Goal: Task Accomplishment & Management: Use online tool/utility

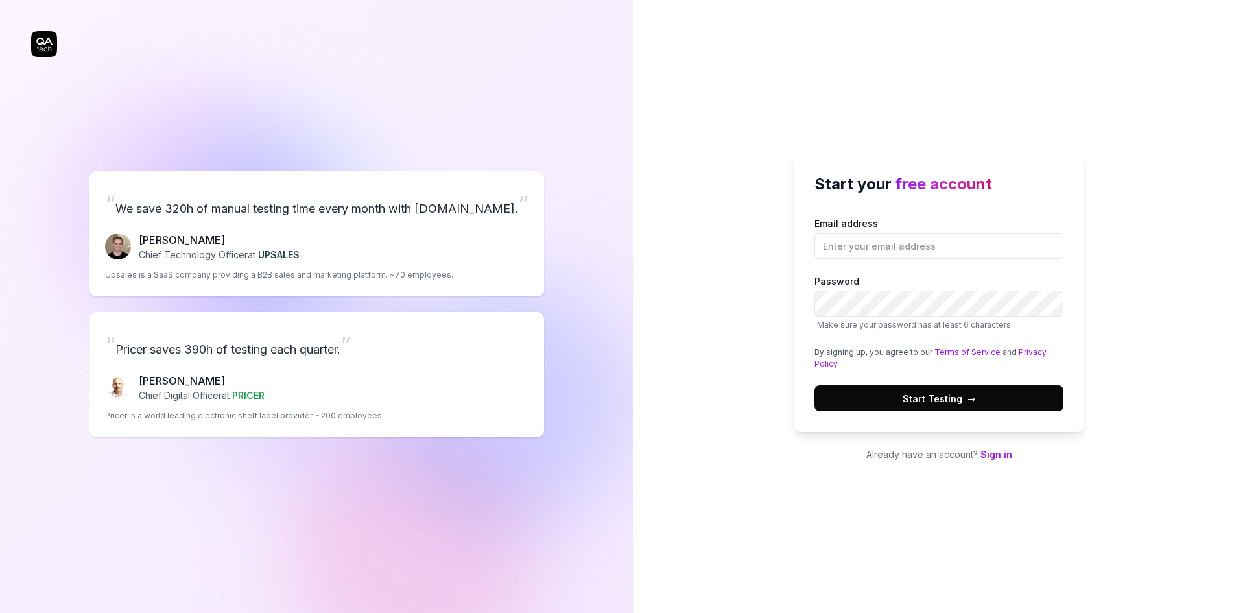
click at [1157, 302] on div "Start your free account Email address Password Make sure your password has at l…" at bounding box center [939, 306] width 612 height 613
click at [944, 239] on input "Email address" at bounding box center [939, 246] width 249 height 26
type input "[EMAIL_ADDRESS][PERSON_NAME][DOMAIN_NAME]"
click at [918, 244] on input "[EMAIL_ADDRESS][PERSON_NAME][DOMAIN_NAME]" at bounding box center [939, 246] width 249 height 26
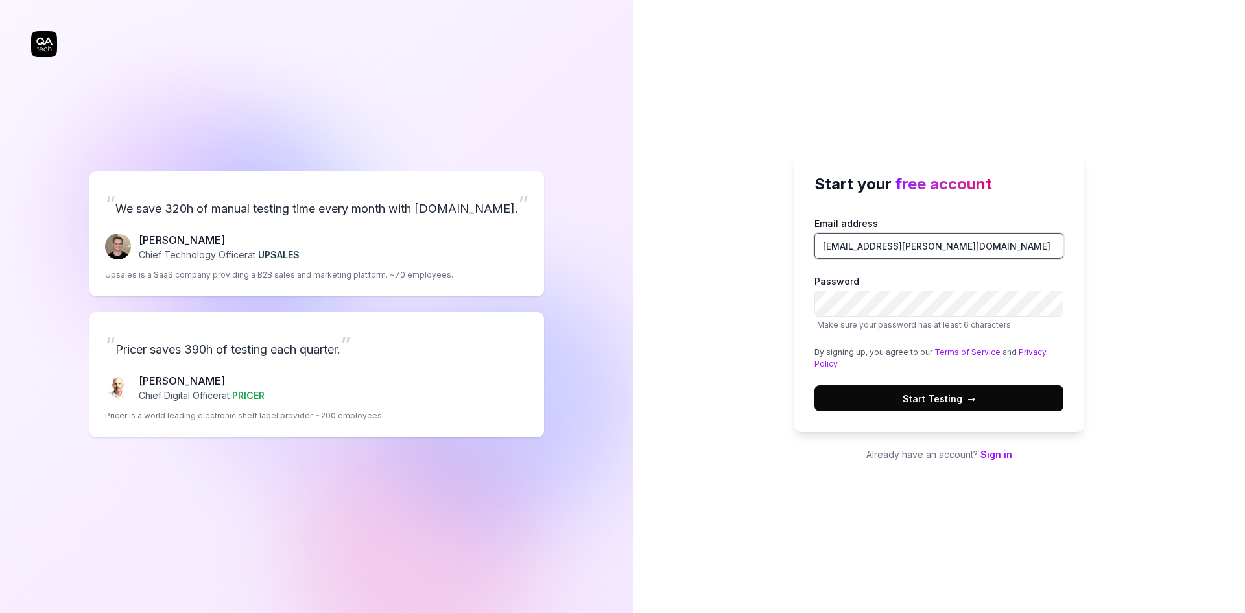
click at [931, 244] on input "[EMAIL_ADDRESS][PERSON_NAME][DOMAIN_NAME]" at bounding box center [939, 246] width 249 height 26
click at [931, 244] on input "Email address" at bounding box center [939, 246] width 249 height 26
type input "[EMAIL_ADDRESS][DOMAIN_NAME]"
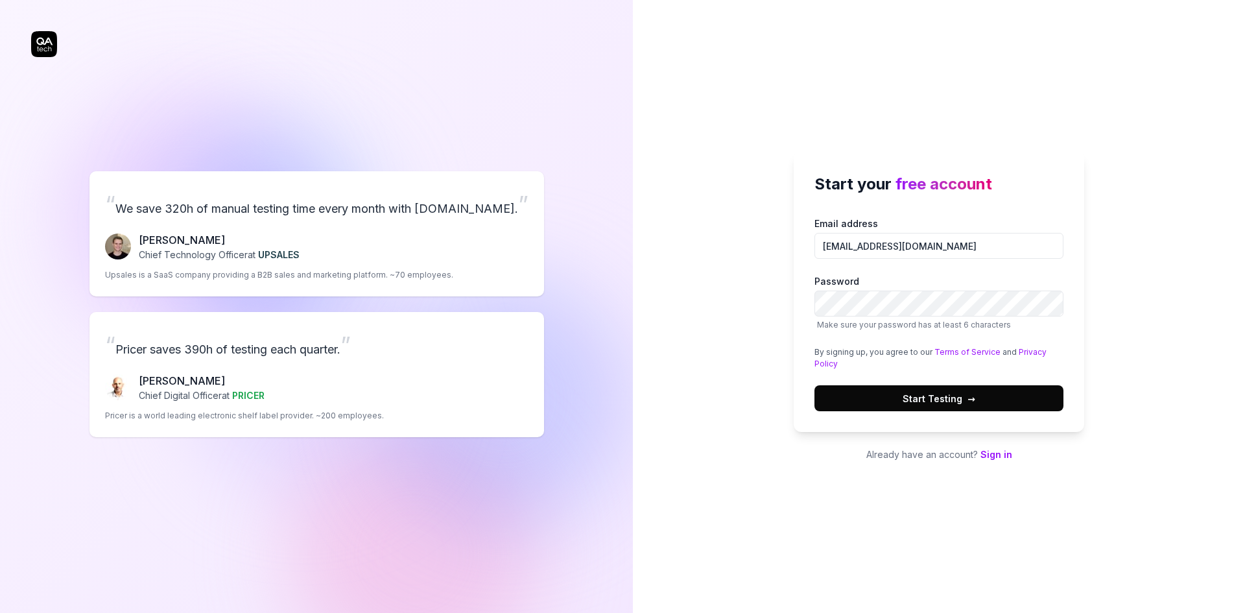
click at [942, 396] on span "Start Testing →" at bounding box center [939, 399] width 73 height 14
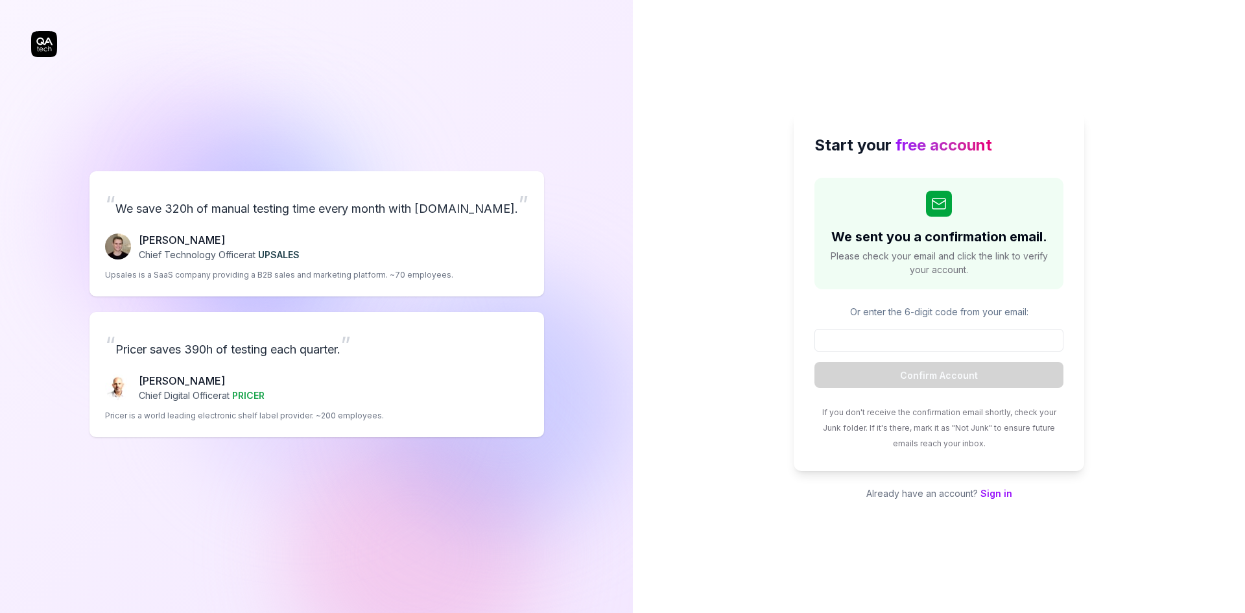
click at [915, 343] on input at bounding box center [939, 340] width 249 height 23
paste input "041631"
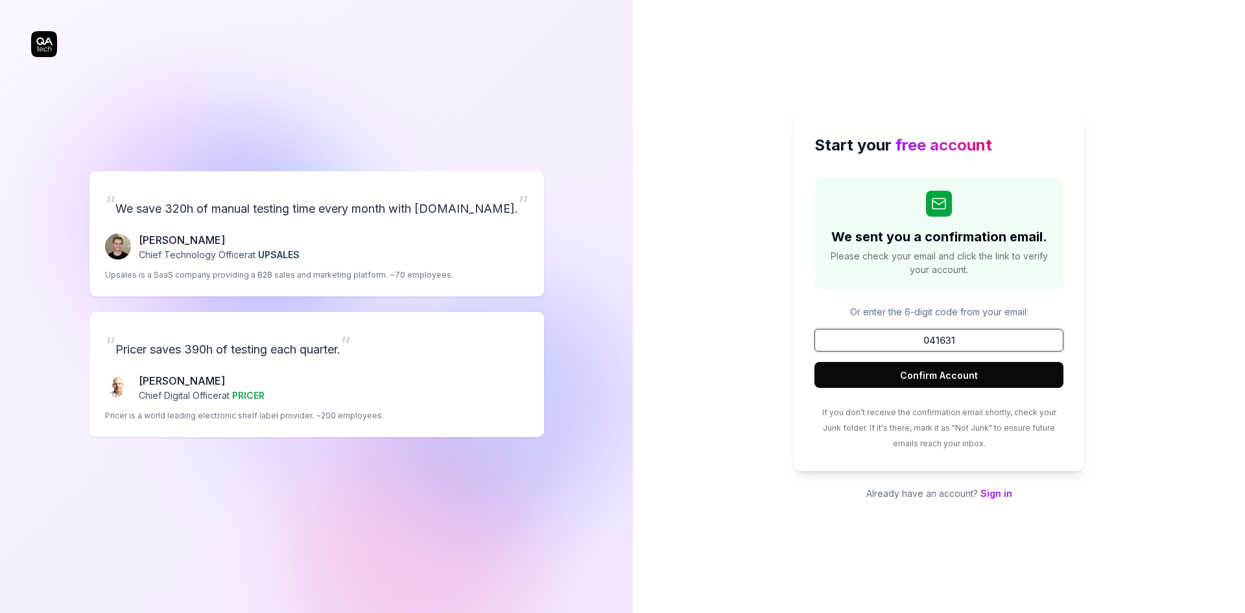
type input "041631"
click at [949, 377] on button "Confirm Account" at bounding box center [939, 375] width 249 height 26
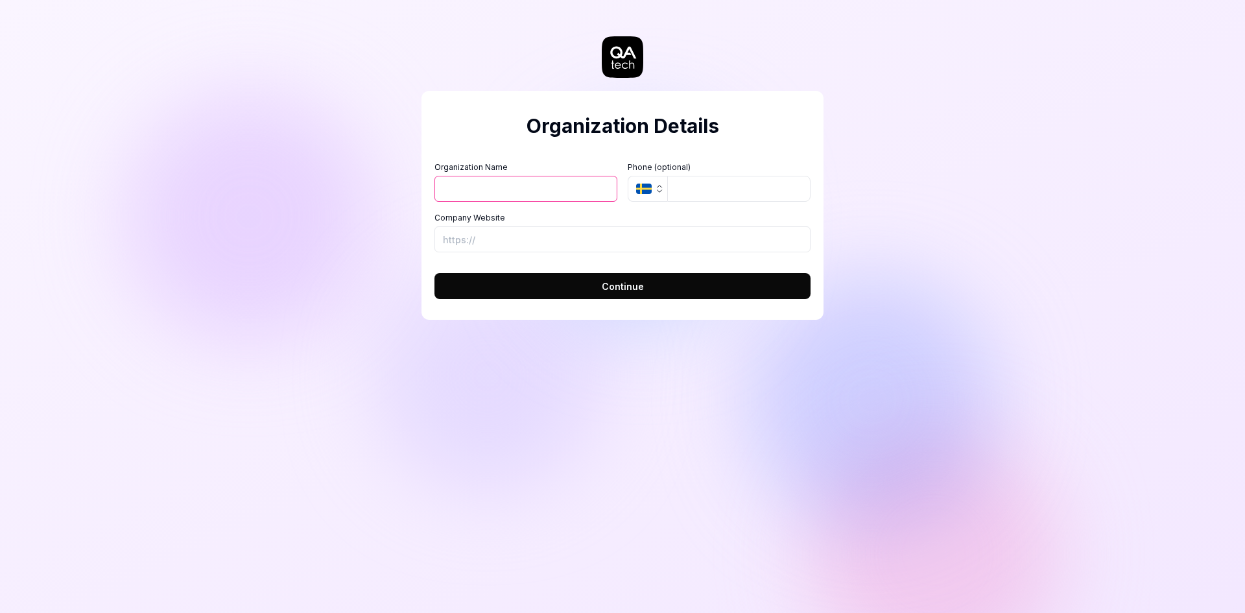
click at [636, 193] on icon "button" at bounding box center [644, 189] width 16 height 10
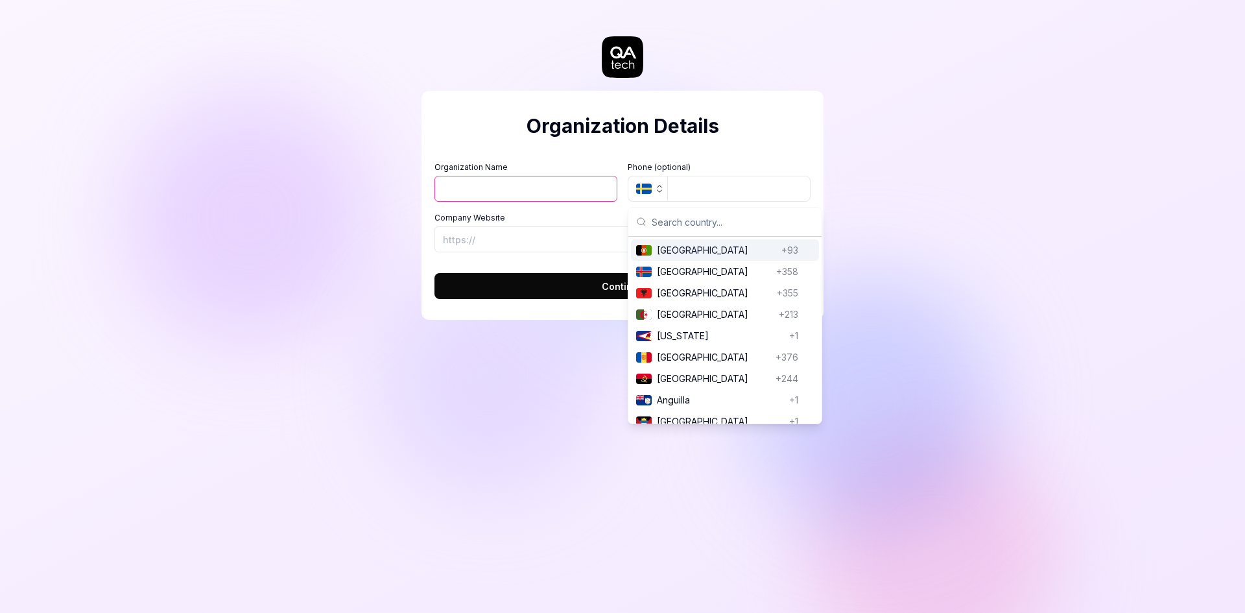
click at [540, 190] on input "Organization Name" at bounding box center [525, 189] width 183 height 26
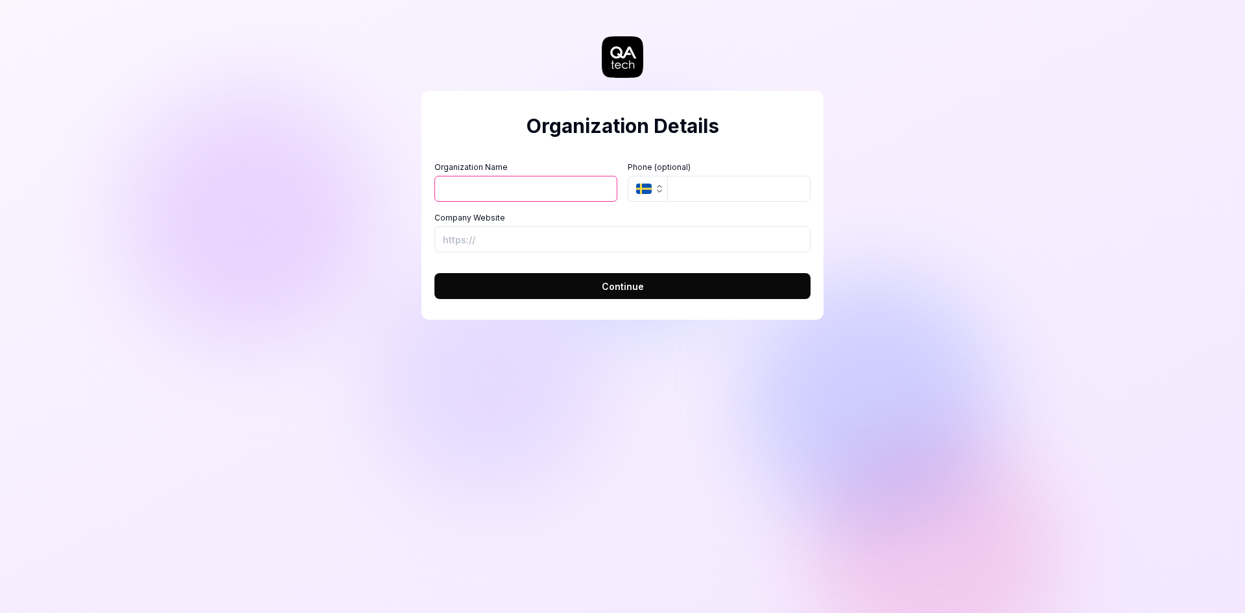
click at [470, 189] on input "Organization Name" at bounding box center [525, 189] width 183 height 26
type input "Zexit"
click at [502, 238] on input "Company Website" at bounding box center [622, 239] width 376 height 26
type input "[URL]"
click at [555, 285] on button "Continue" at bounding box center [622, 286] width 376 height 26
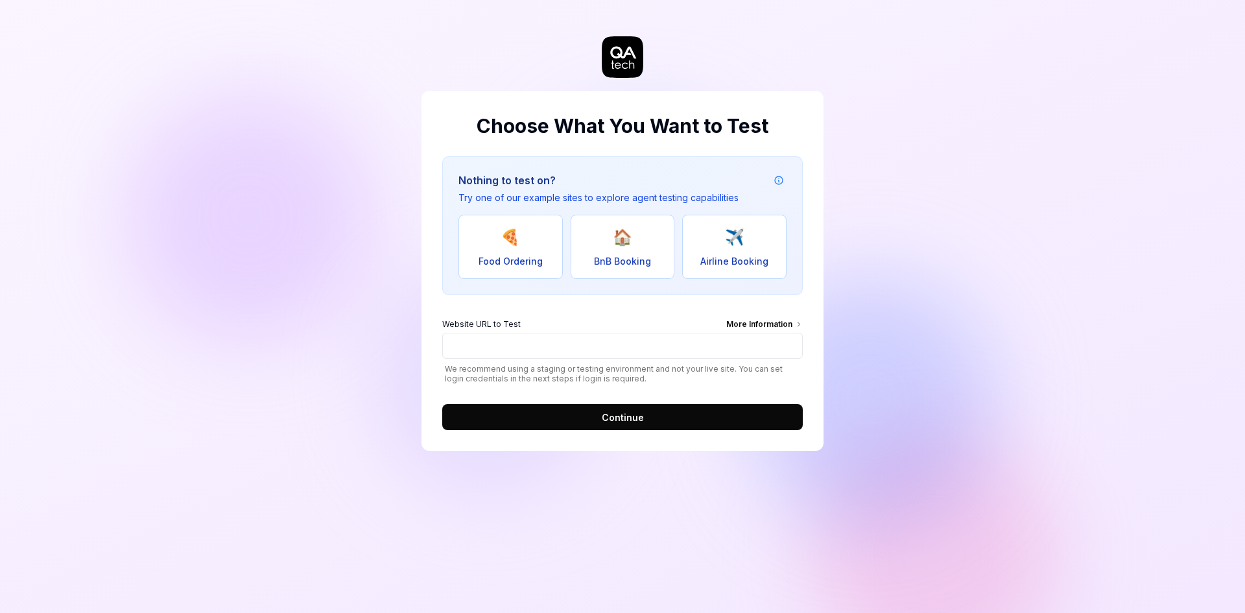
click at [633, 418] on span "Continue" at bounding box center [623, 417] width 42 height 14
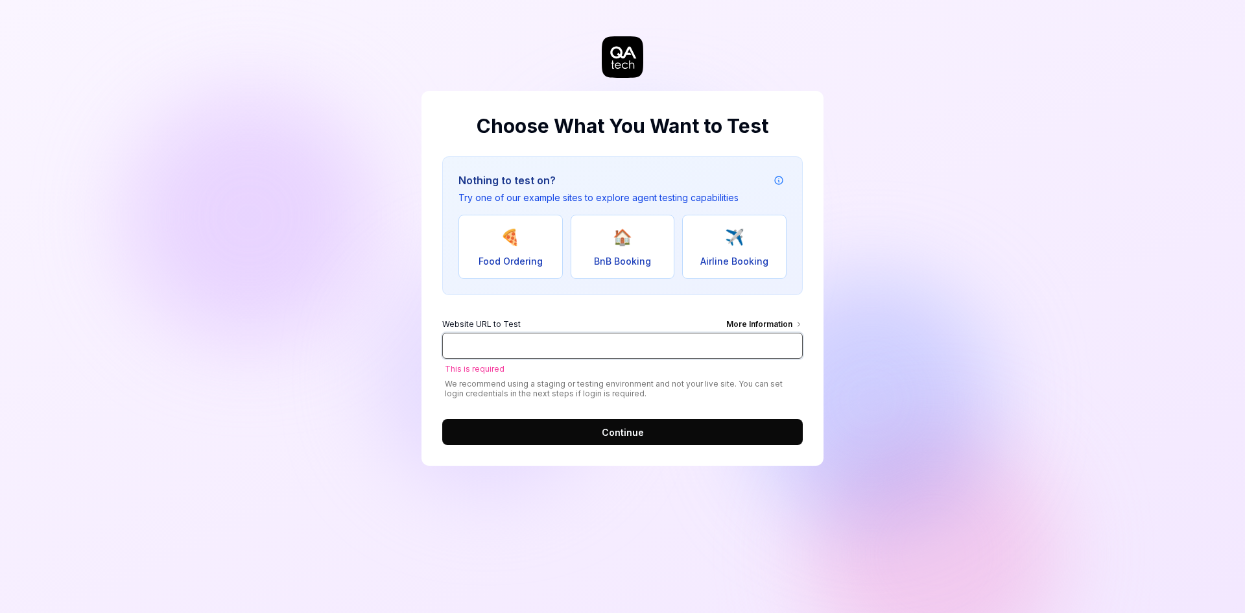
click at [582, 351] on input "Website URL to Test More Information" at bounding box center [622, 346] width 361 height 26
click at [589, 346] on input "Website URL to Test More Information" at bounding box center [622, 346] width 361 height 26
paste input "[URL][DOMAIN_NAME]"
type input "[URL][DOMAIN_NAME]"
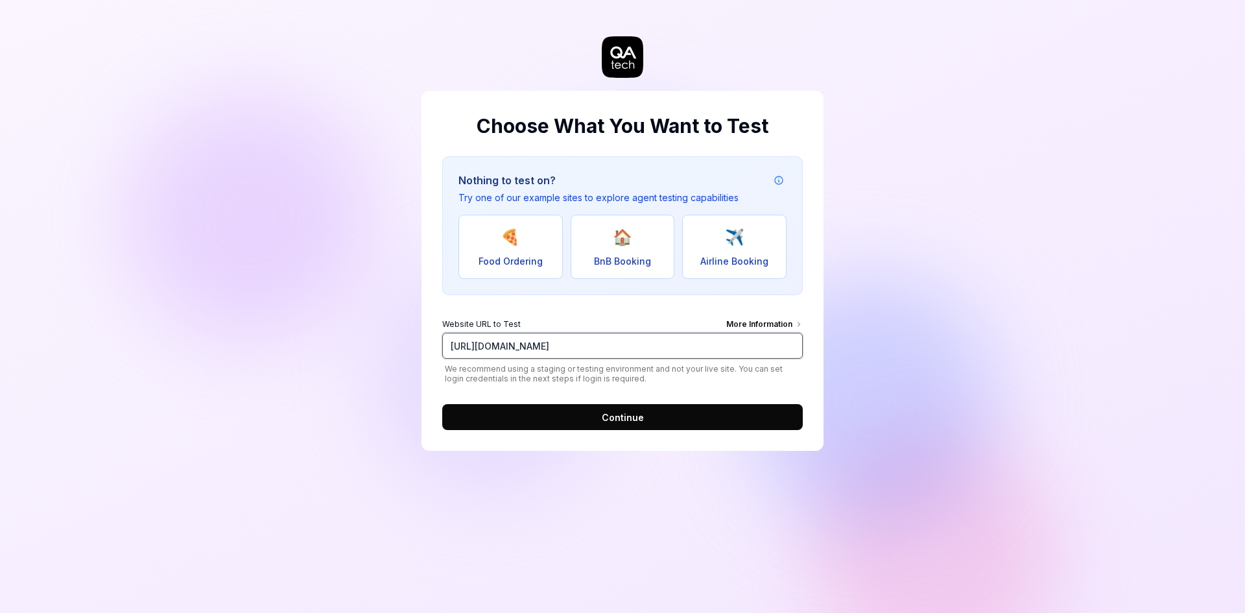
click button "Continue" at bounding box center [622, 417] width 361 height 26
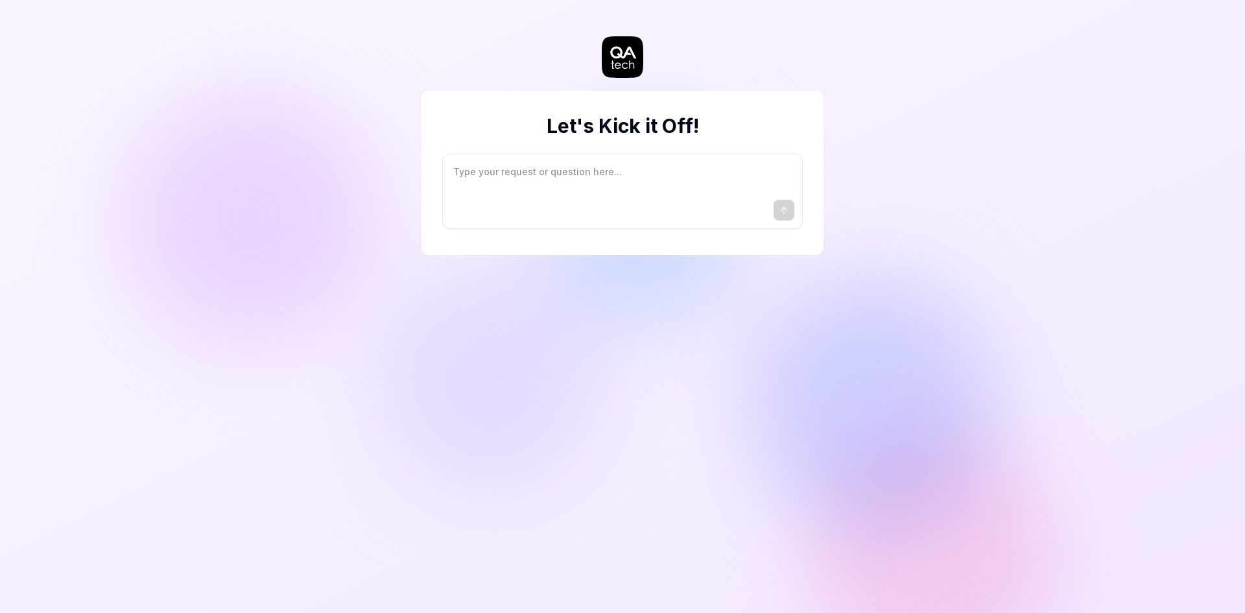
type textarea "*"
type textarea "I"
type textarea "*"
type textarea "I"
type textarea "*"
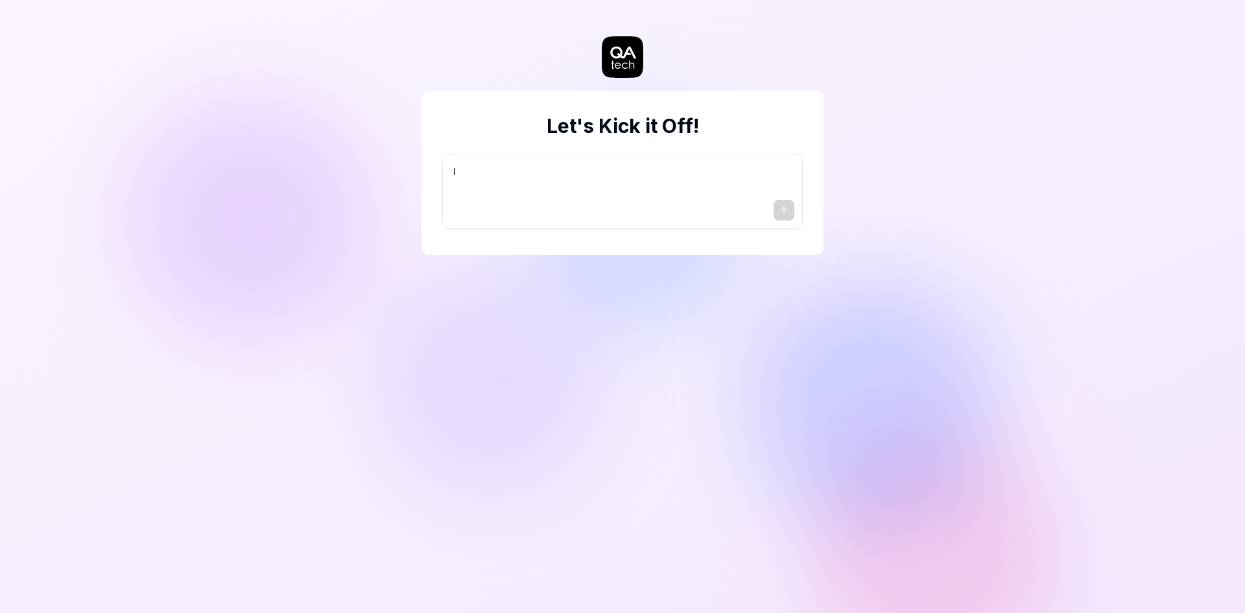
type textarea "I w"
type textarea "*"
type textarea "I wa"
type textarea "*"
type textarea "I wan"
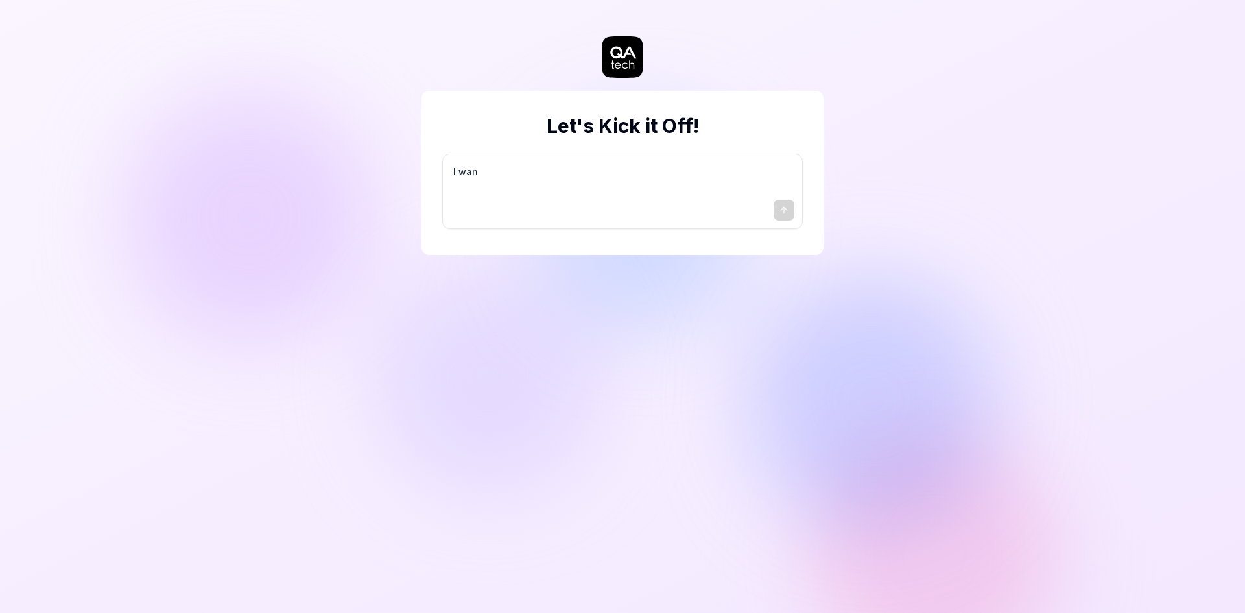
type textarea "*"
type textarea "I want"
type textarea "*"
type textarea "I want"
type textarea "*"
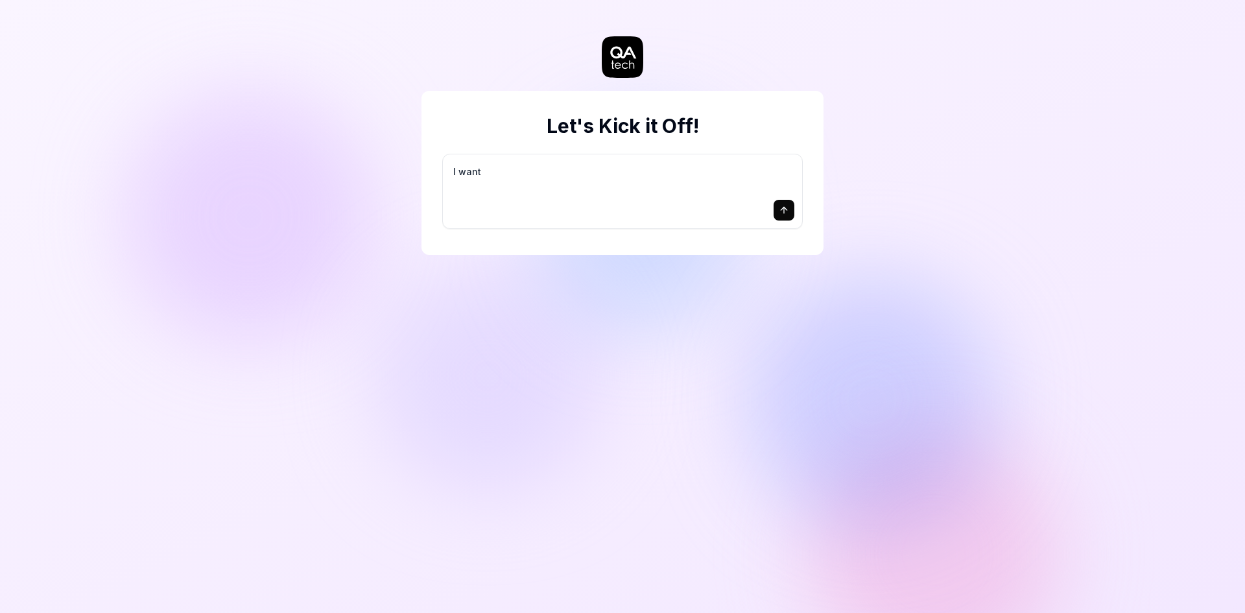
type textarea "I want a"
type textarea "*"
type textarea "I want a"
type textarea "*"
type textarea "I want a g"
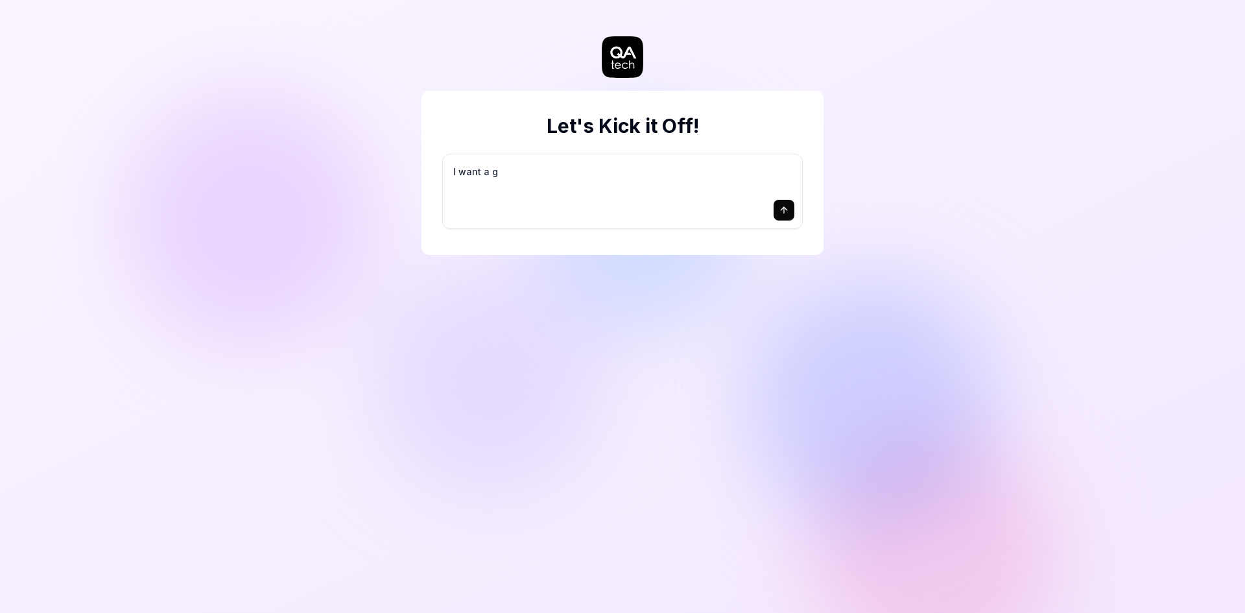
type textarea "*"
type textarea "I want a go"
type textarea "*"
type textarea "I want a goo"
type textarea "*"
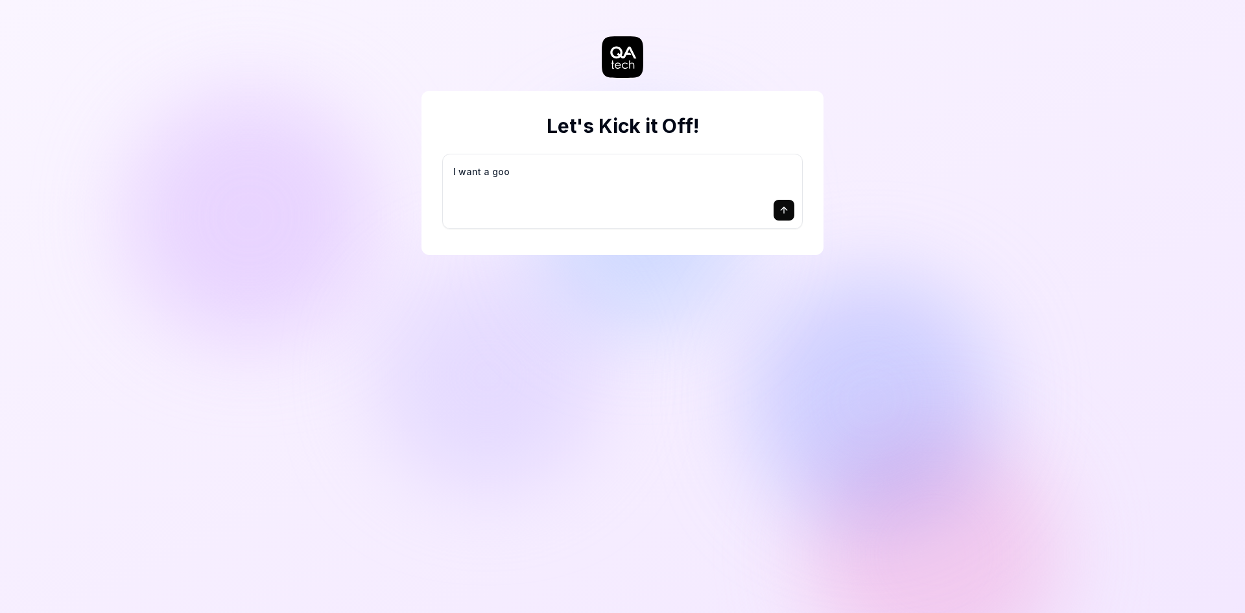
type textarea "I want a good"
type textarea "*"
type textarea "I want a good"
type textarea "*"
type textarea "I want a good t"
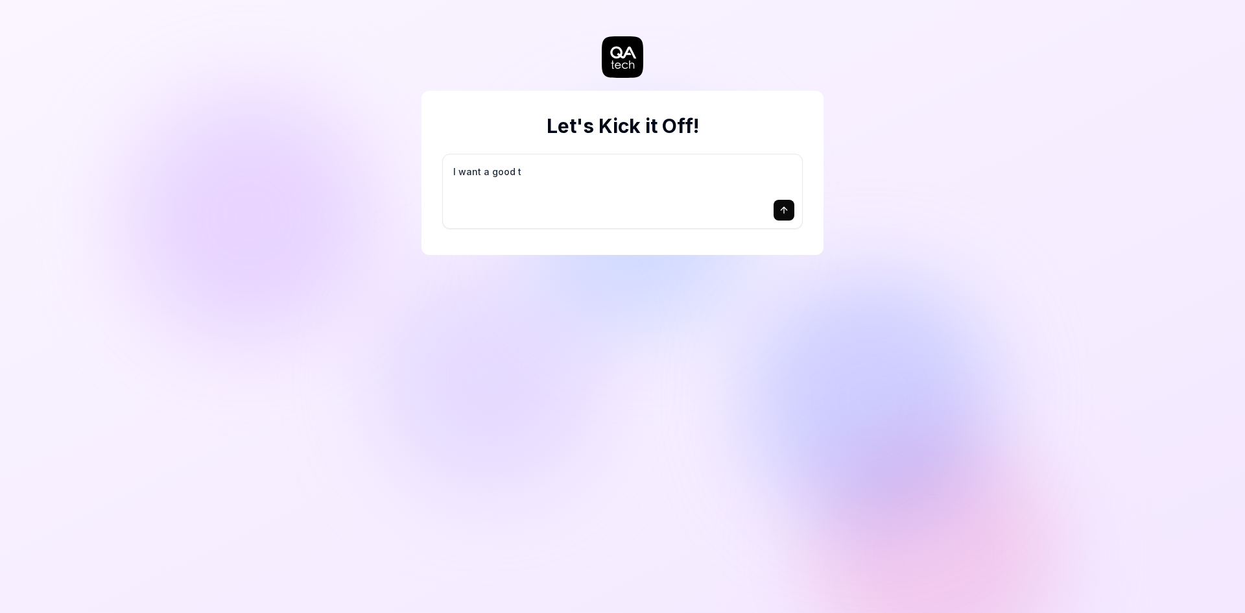
type textarea "*"
type textarea "I want a good te"
type textarea "*"
type textarea "I want a good tes"
type textarea "*"
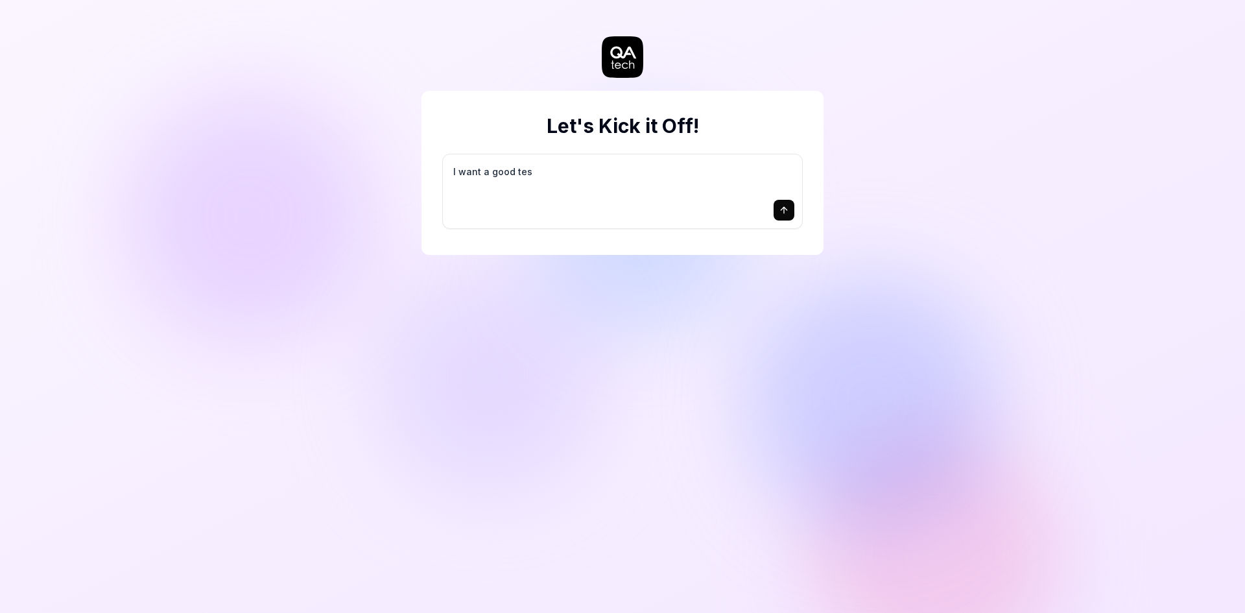
type textarea "I want a good test"
type textarea "*"
type textarea "I want a good test"
type textarea "*"
type textarea "I want a good test s"
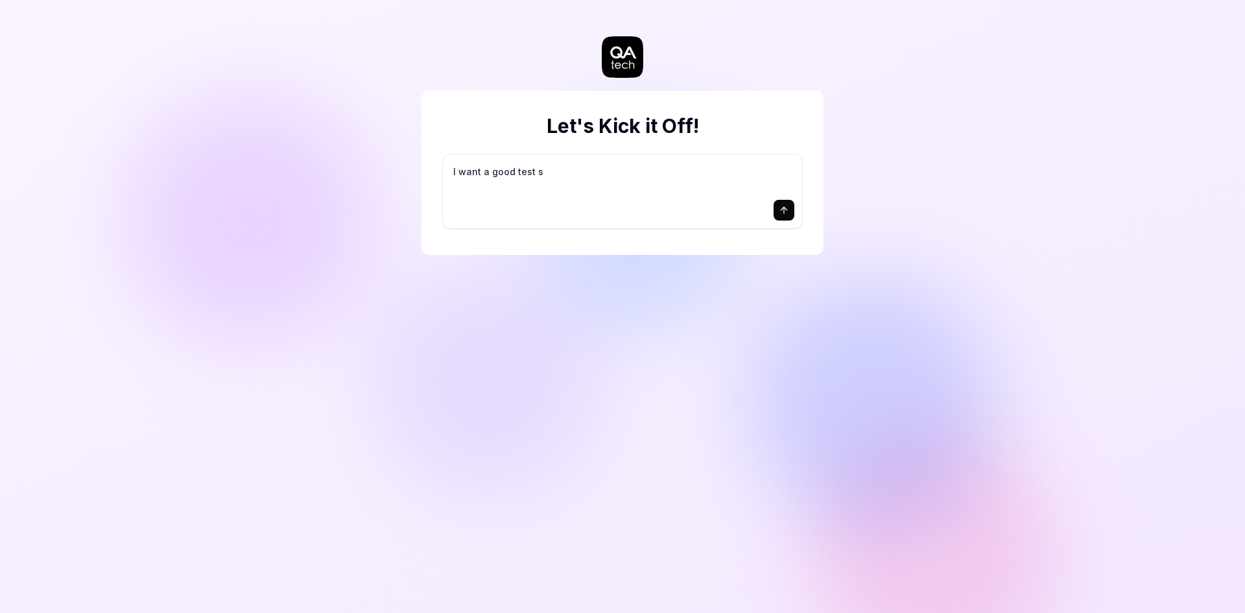
type textarea "*"
type textarea "I want a good test se"
type textarea "*"
type textarea "I want a good test set"
type textarea "*"
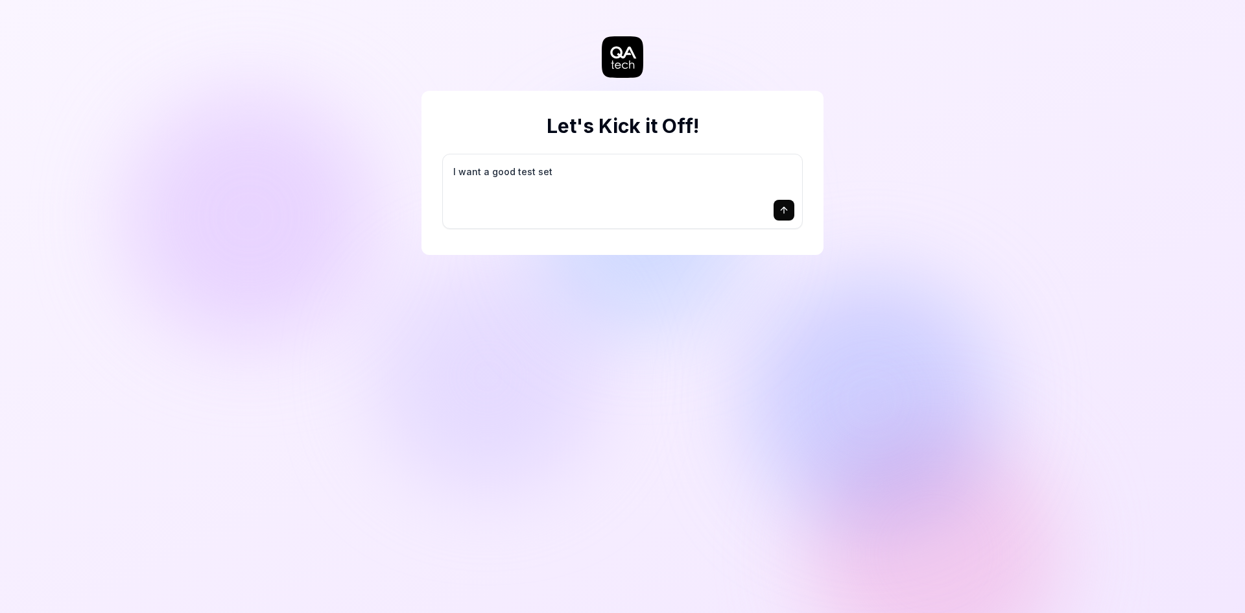
type textarea "I want a good test setu"
type textarea "*"
type textarea "I want a good test setup"
type textarea "*"
type textarea "I want a good test setup"
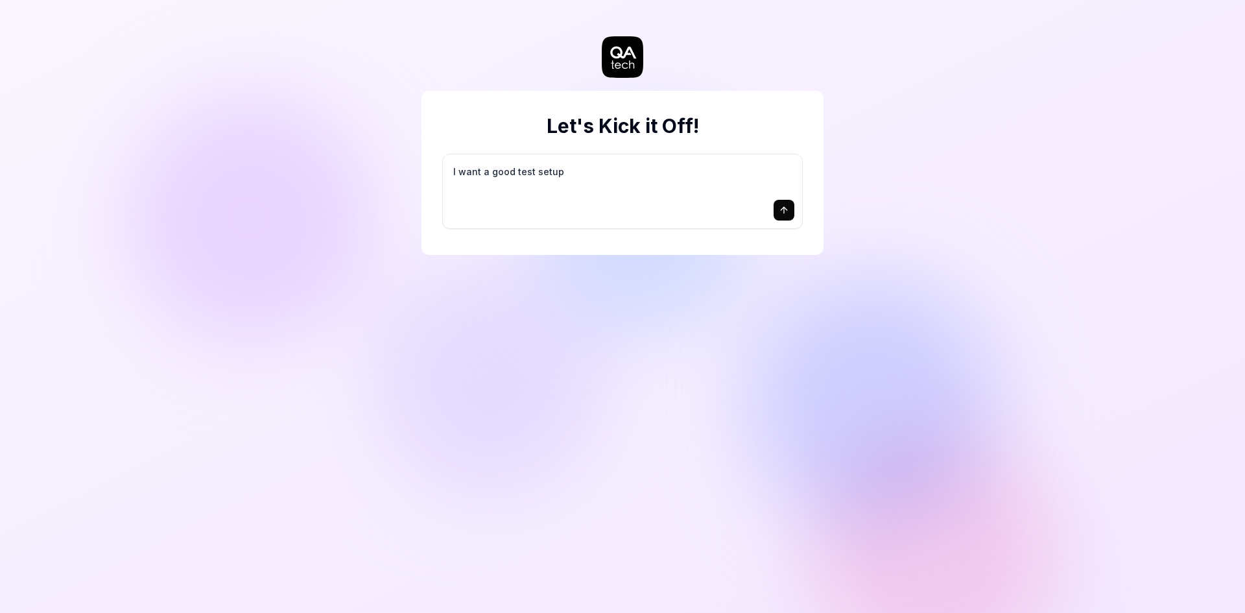
type textarea "*"
type textarea "I want a good test setup f"
type textarea "*"
type textarea "I want a good test setup fo"
type textarea "*"
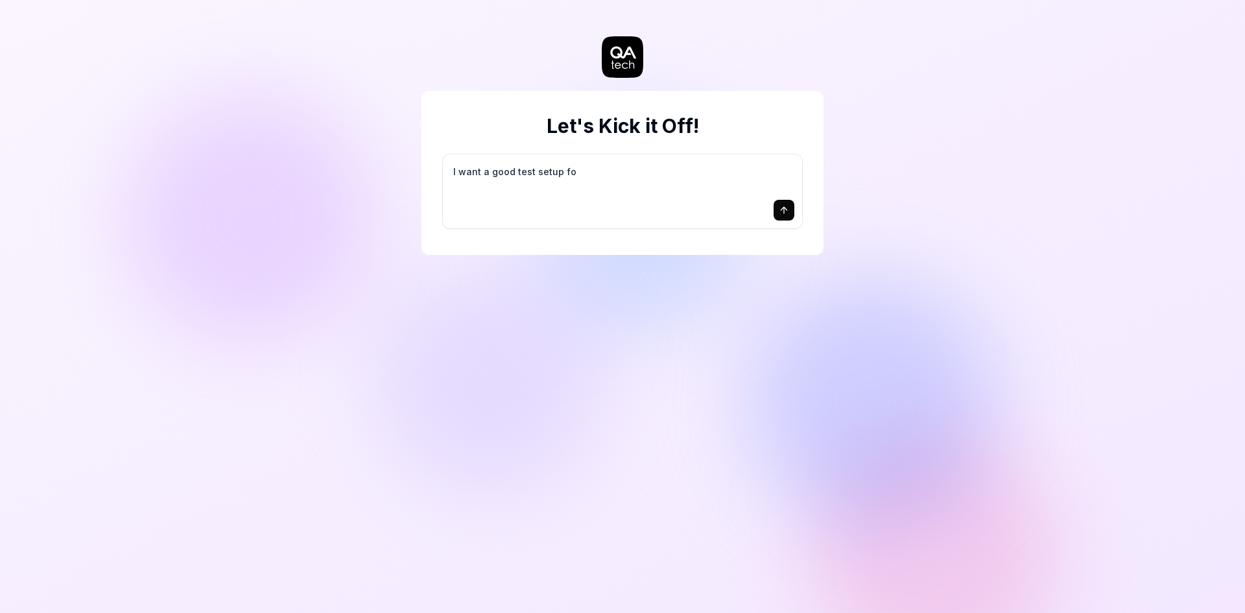
type textarea "I want a good test setup for"
type textarea "*"
type textarea "I want a good test setup for"
type textarea "*"
type textarea "I want a good test setup for m"
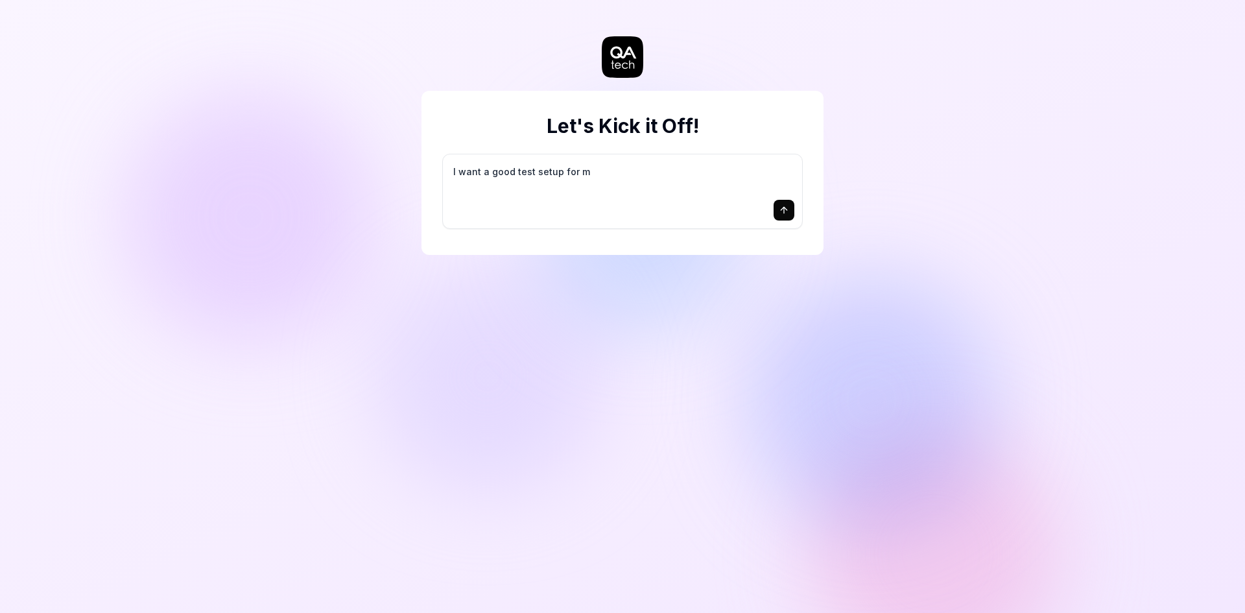
type textarea "*"
type textarea "I want a good test setup for my"
type textarea "*"
type textarea "I want a good test setup for my"
type textarea "*"
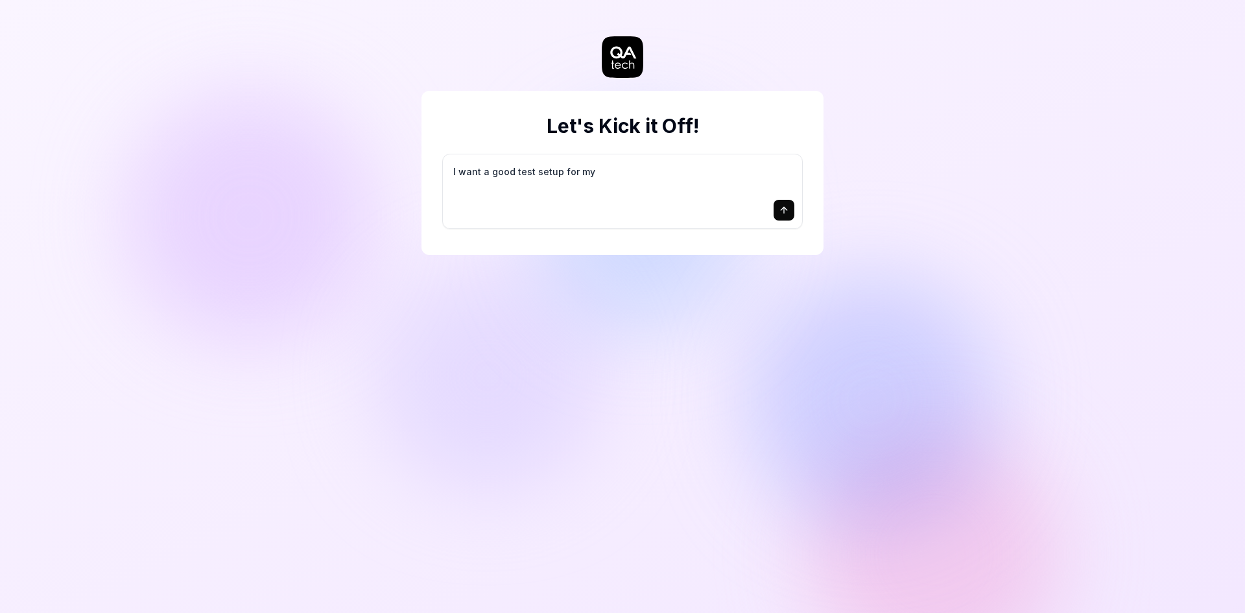
type textarea "I want a good test setup for my s"
type textarea "*"
type textarea "I want a good test setup for my si"
type textarea "*"
type textarea "I want a good test setup for my sit"
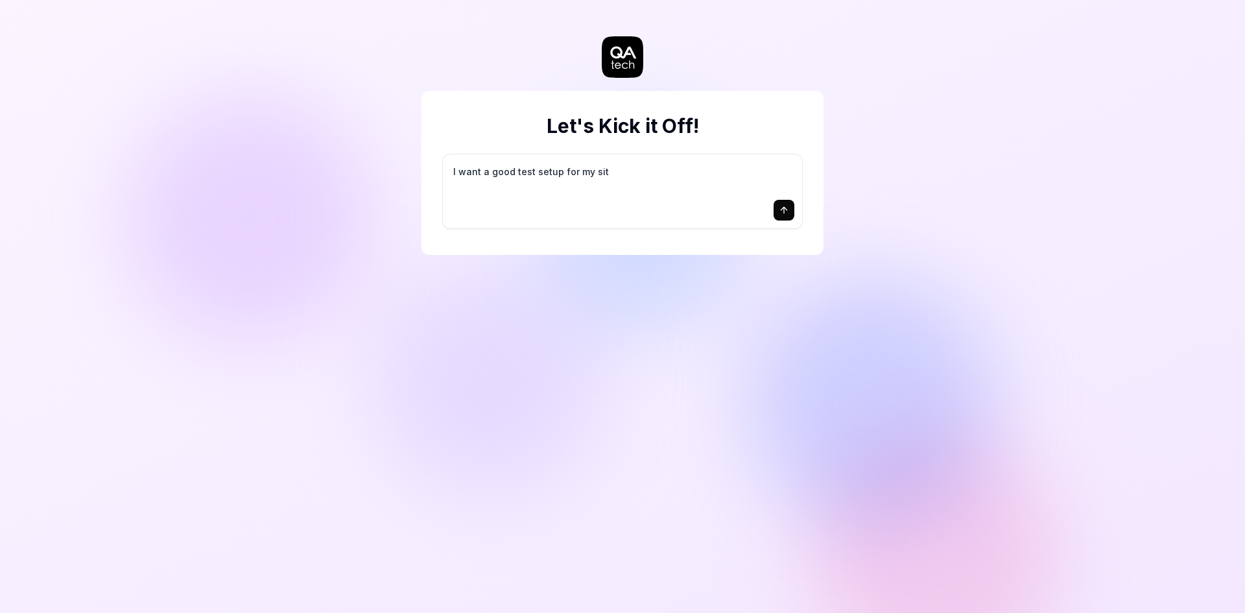
type textarea "*"
type textarea "I want a good test setup for my site"
type textarea "*"
type textarea "I want a good test setup for my site"
type textarea "*"
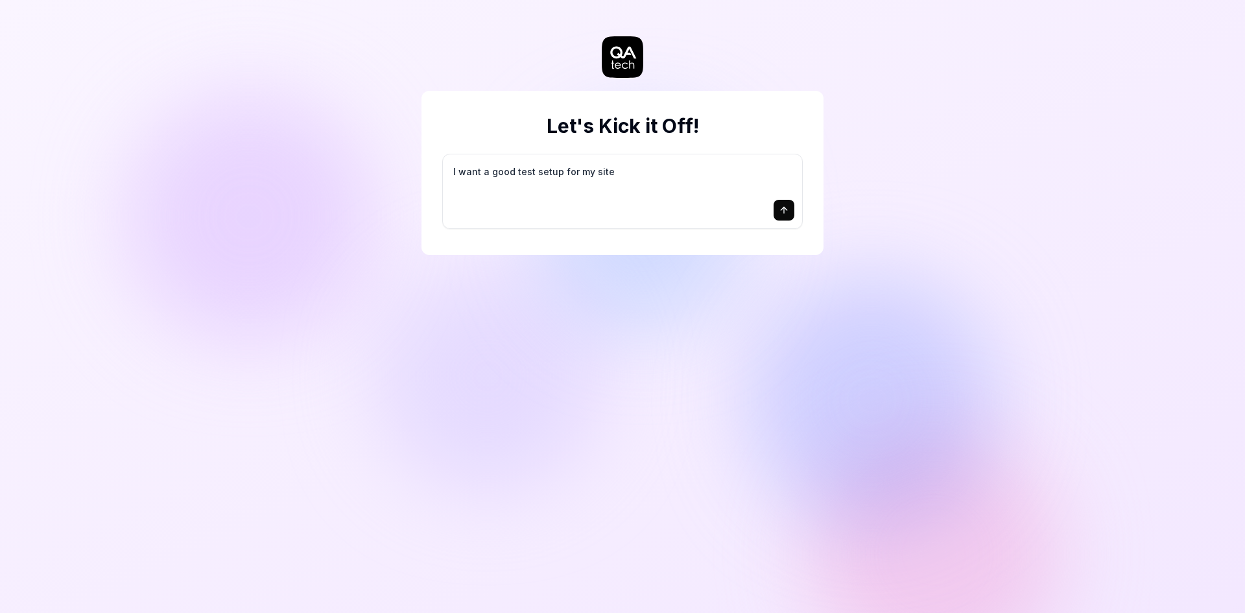
type textarea "I want a good test setup for my site -"
type textarea "*"
type textarea "I want a good test setup for my site -"
type textarea "*"
type textarea "I want a good test setup for my site - h"
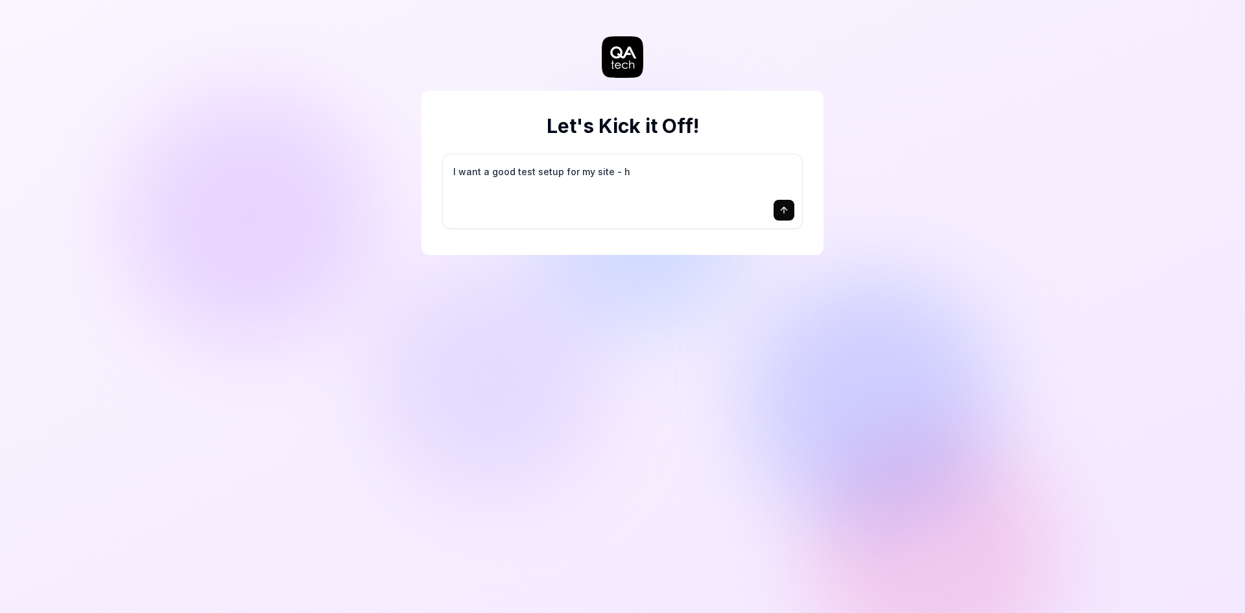
type textarea "*"
type textarea "I want a good test setup for my site - he"
type textarea "*"
type textarea "I want a good test setup for my site - hel"
type textarea "*"
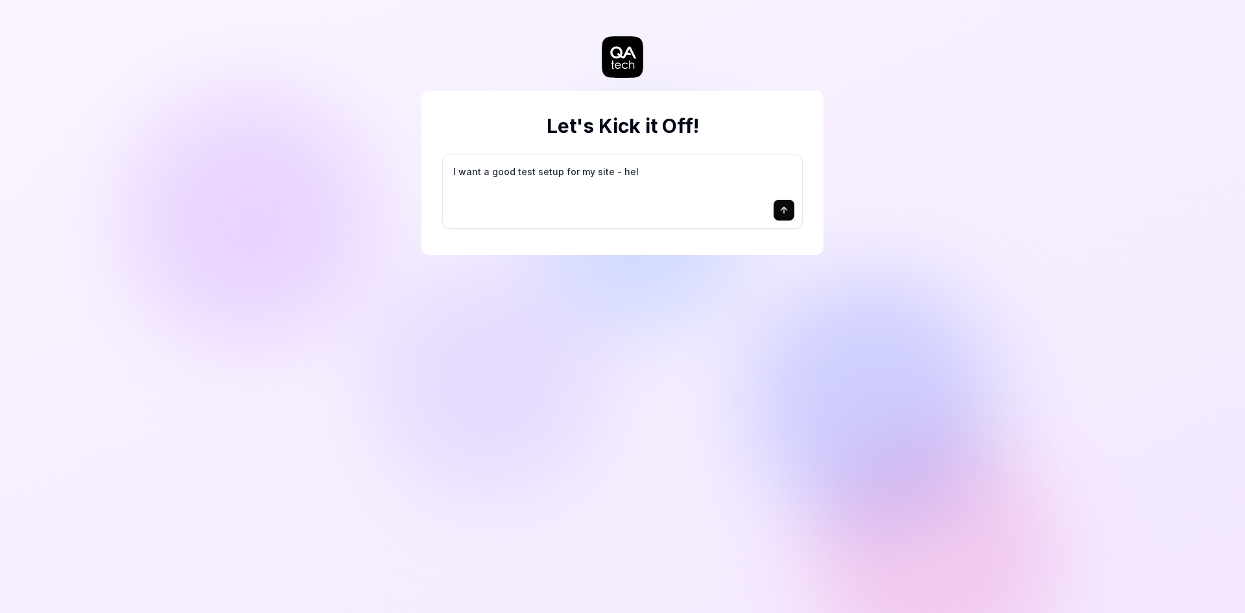
type textarea "I want a good test setup for my site - help"
type textarea "*"
type textarea "I want a good test setup for my site - help"
type textarea "*"
type textarea "I want a good test setup for my site - help m"
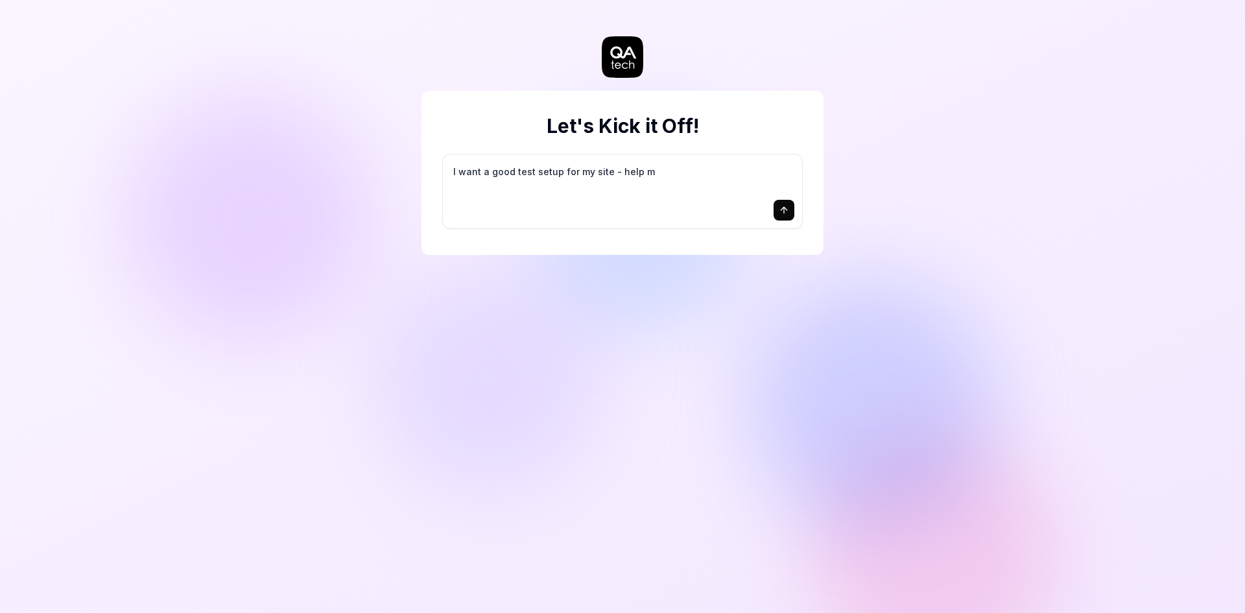
type textarea "*"
type textarea "I want a good test setup for my site - help me"
type textarea "*"
type textarea "I want a good test setup for my site - help me"
type textarea "*"
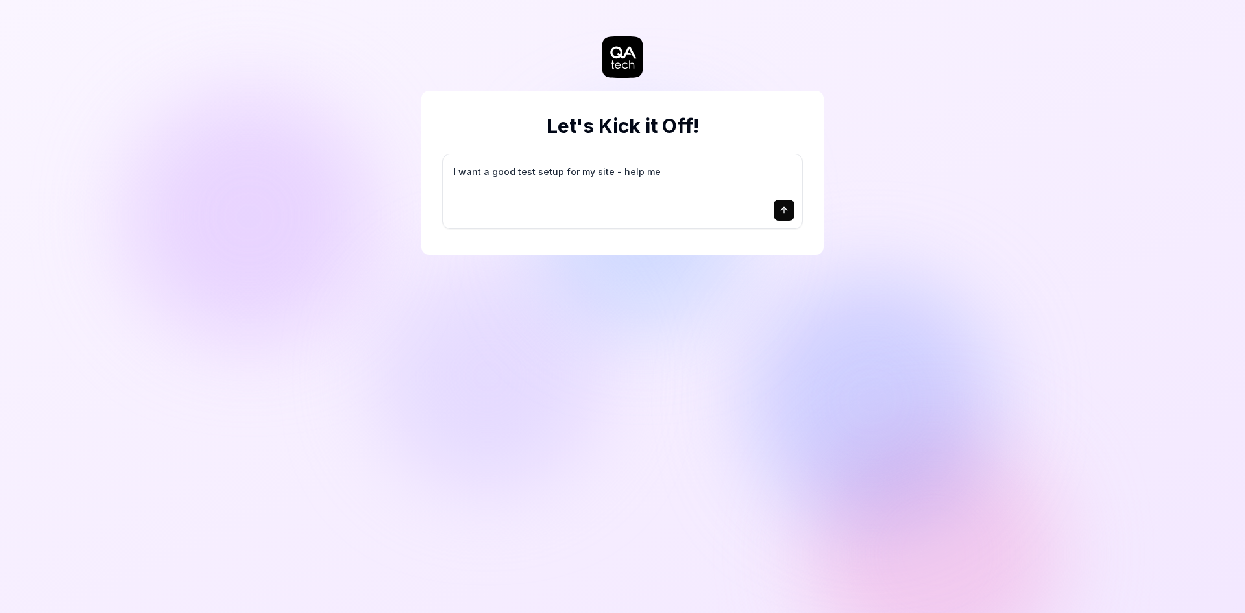
type textarea "I want a good test setup for my site - help me c"
type textarea "*"
type textarea "I want a good test setup for my site - help me cr"
type textarea "*"
type textarea "I want a good test setup for my site - help me cre"
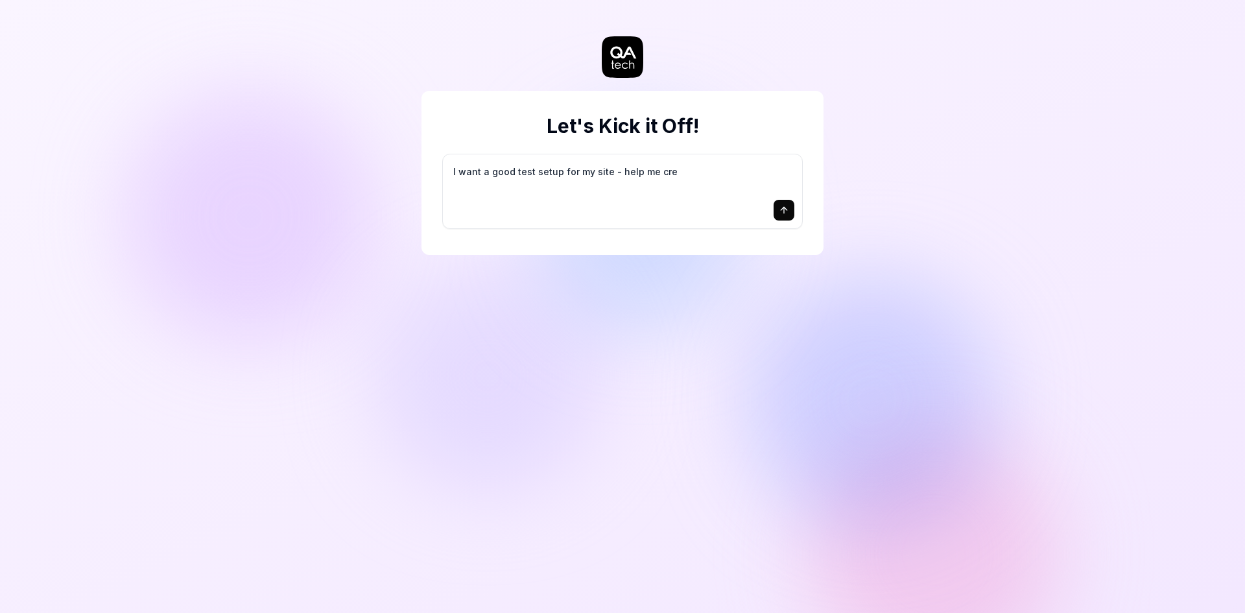
type textarea "*"
type textarea "I want a good test setup for my site - help me crea"
type textarea "*"
type textarea "I want a good test setup for my site - help me creat"
type textarea "*"
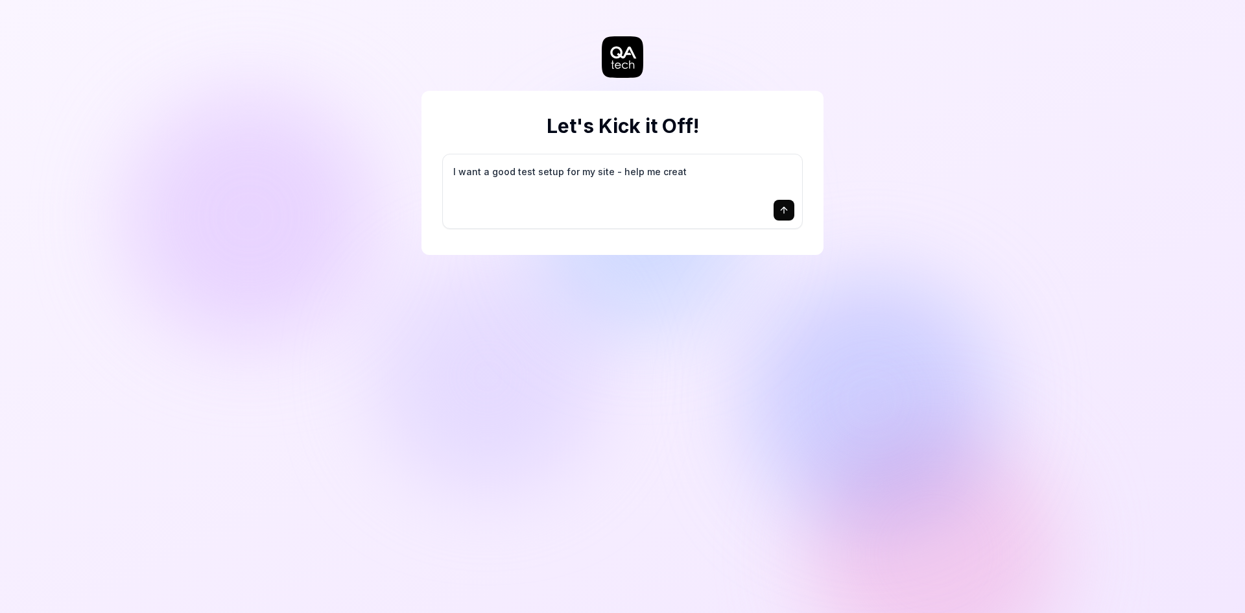
type textarea "I want a good test setup for my site - help me create"
type textarea "*"
type textarea "I want a good test setup for my site - help me create"
type textarea "*"
type textarea "I want a good test setup for my site - help me create t"
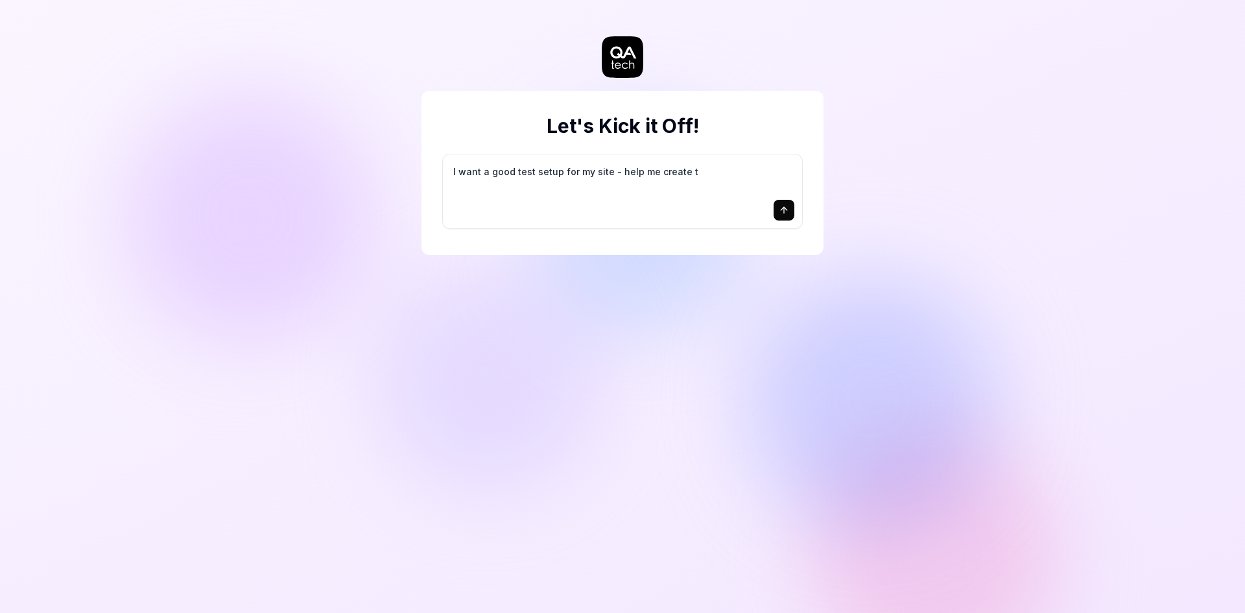
type textarea "*"
type textarea "I want a good test setup for my site - help me create th"
type textarea "*"
type textarea "I want a good test setup for my site - help me create the"
type textarea "*"
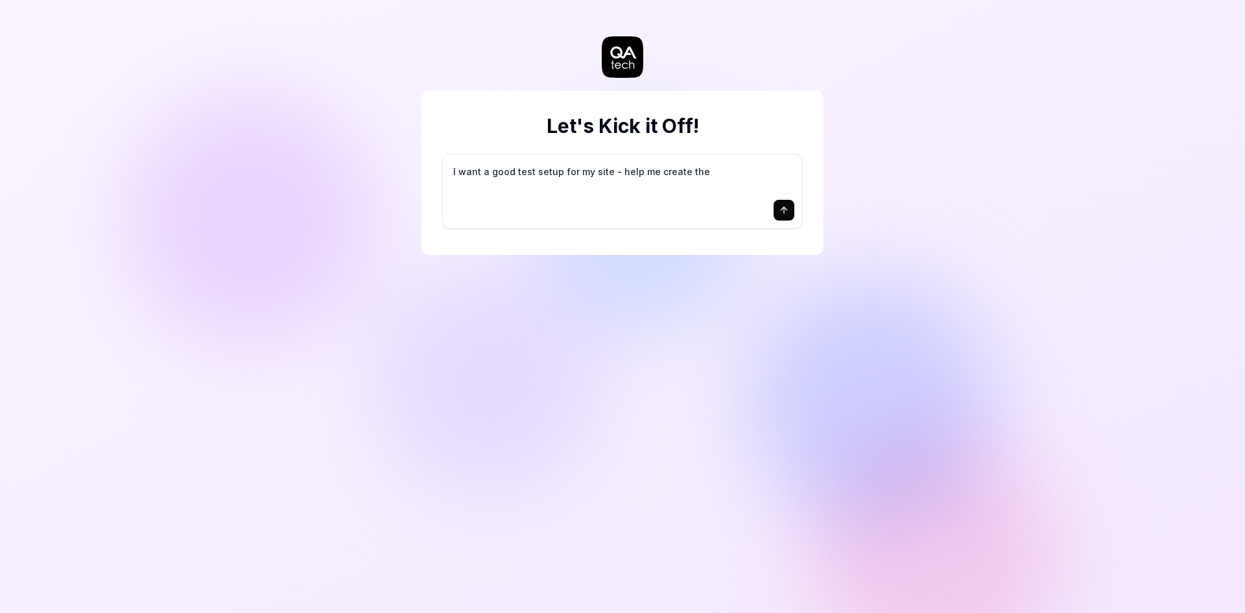
type textarea "I want a good test setup for my site - help me create the"
type textarea "*"
type textarea "I want a good test setup for my site - help me create the f"
type textarea "*"
type textarea "I want a good test setup for my site - help me create the fi"
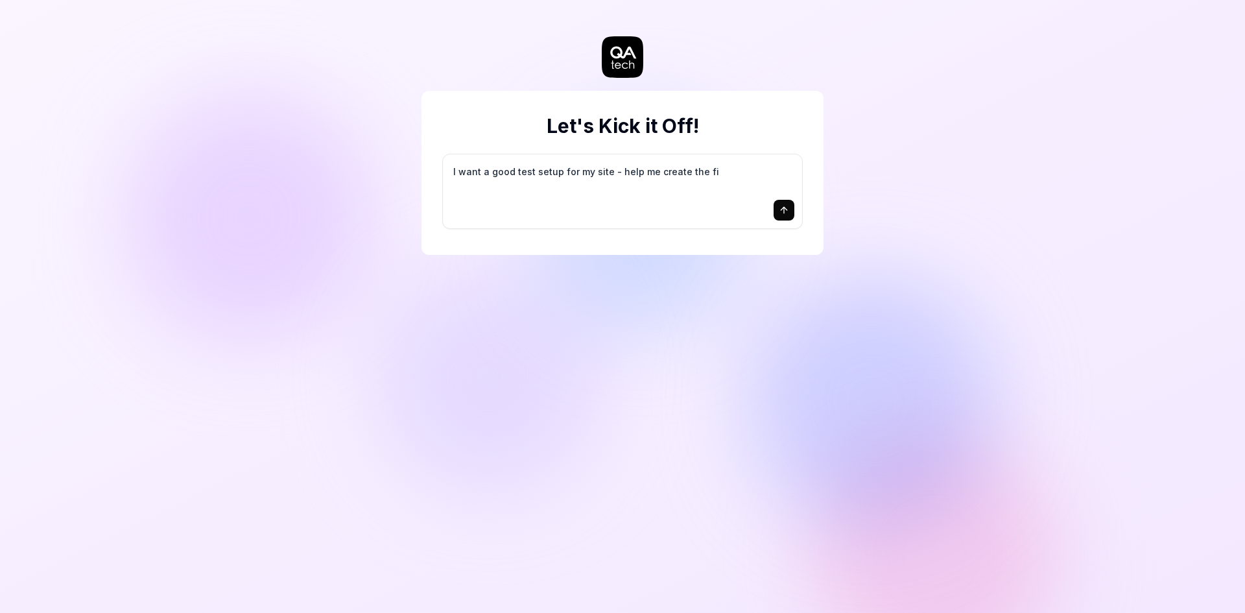
type textarea "*"
type textarea "I want a good test setup for my site - help me create the fir"
type textarea "*"
type textarea "I want a good test setup for my site - help me create the firs"
type textarea "*"
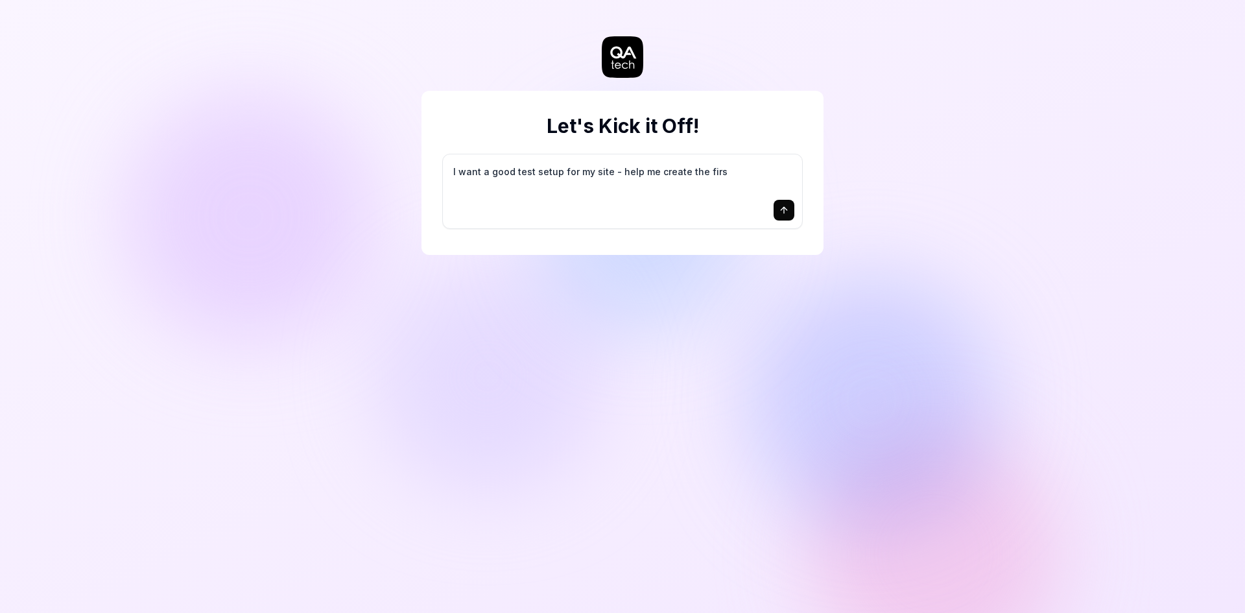
type textarea "I want a good test setup for my site - help me create the first"
type textarea "*"
type textarea "I want a good test setup for my site - help me create the first"
type textarea "*"
type textarea "I want a good test setup for my site - help me create the first 3"
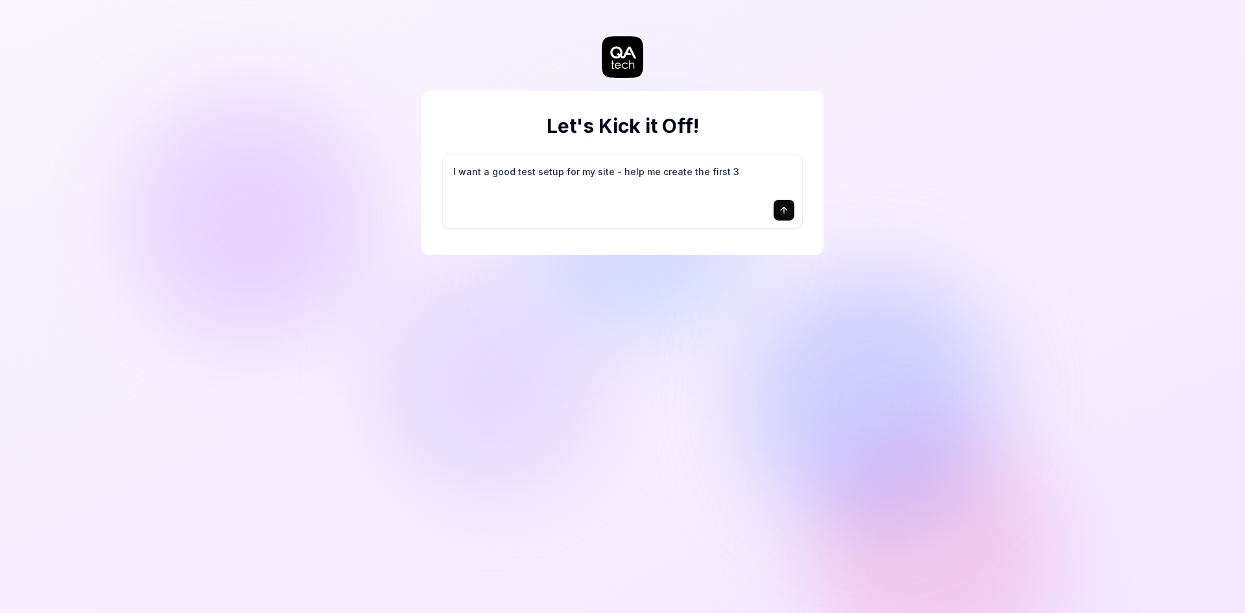
type textarea "*"
type textarea "I want a good test setup for my site - help me create the first 3-"
type textarea "*"
type textarea "I want a good test setup for my site - help me create the first 3-5"
type textarea "*"
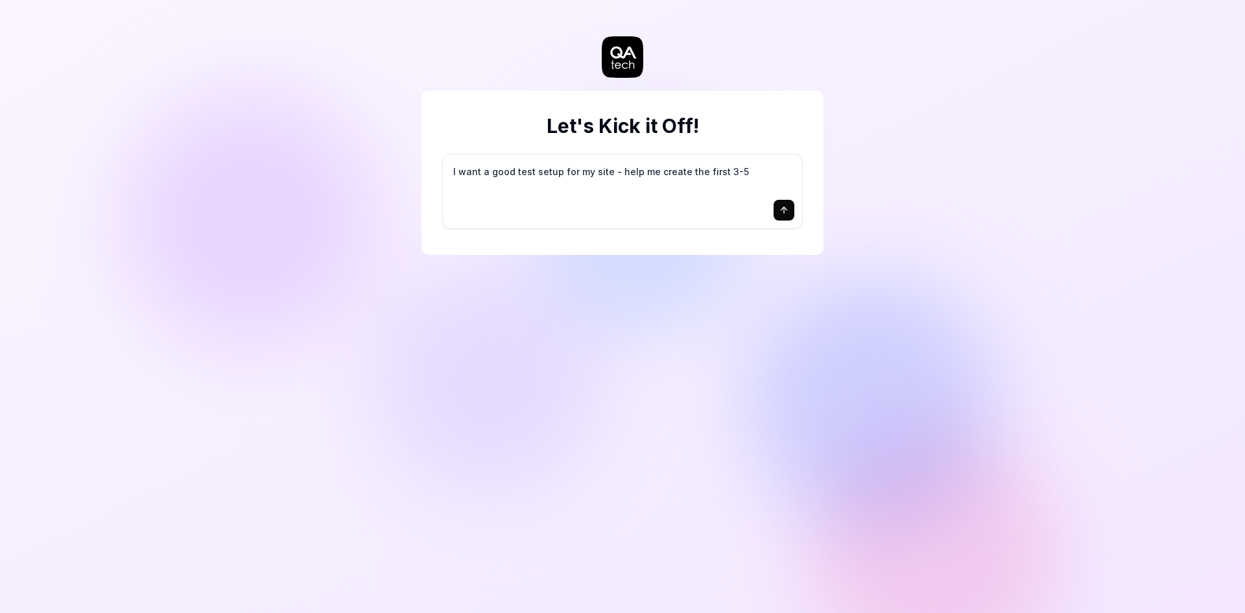
type textarea "I want a good test setup for my site - help me create the first 3-5"
type textarea "*"
type textarea "I want a good test setup for my site - help me create the first 3-5 t"
type textarea "*"
type textarea "I want a good test setup for my site - help me create the first 3-5 te"
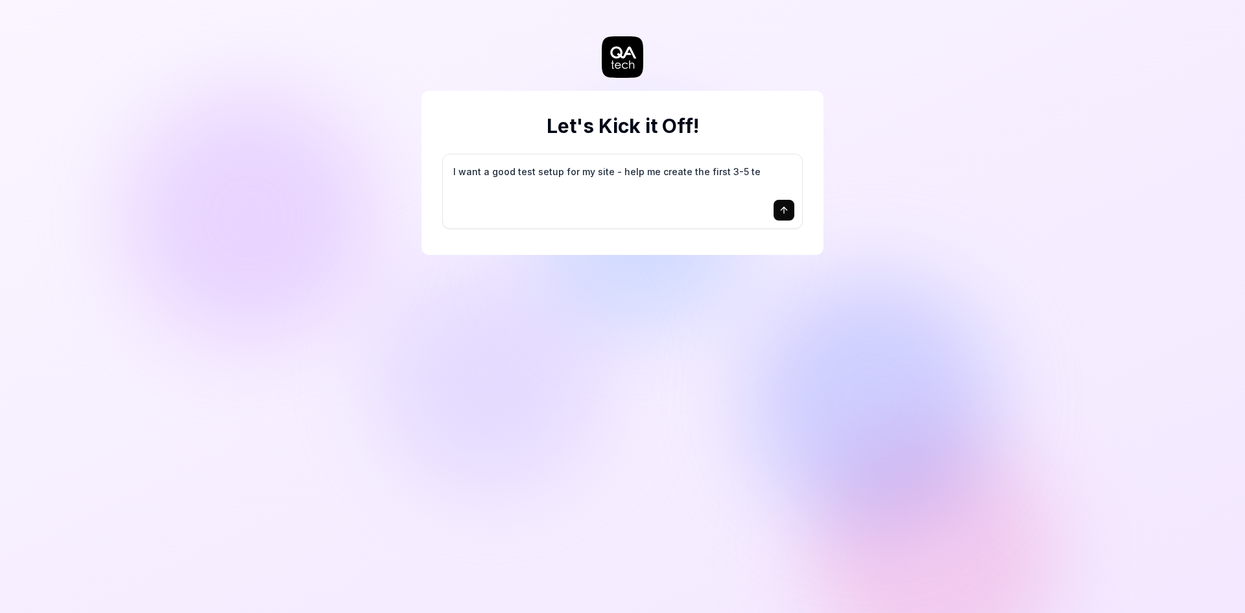
type textarea "*"
type textarea "I want a good test setup for my site - help me create the first 3-5 tes"
type textarea "*"
type textarea "I want a good test setup for my site - help me create the first 3-5 test"
type textarea "*"
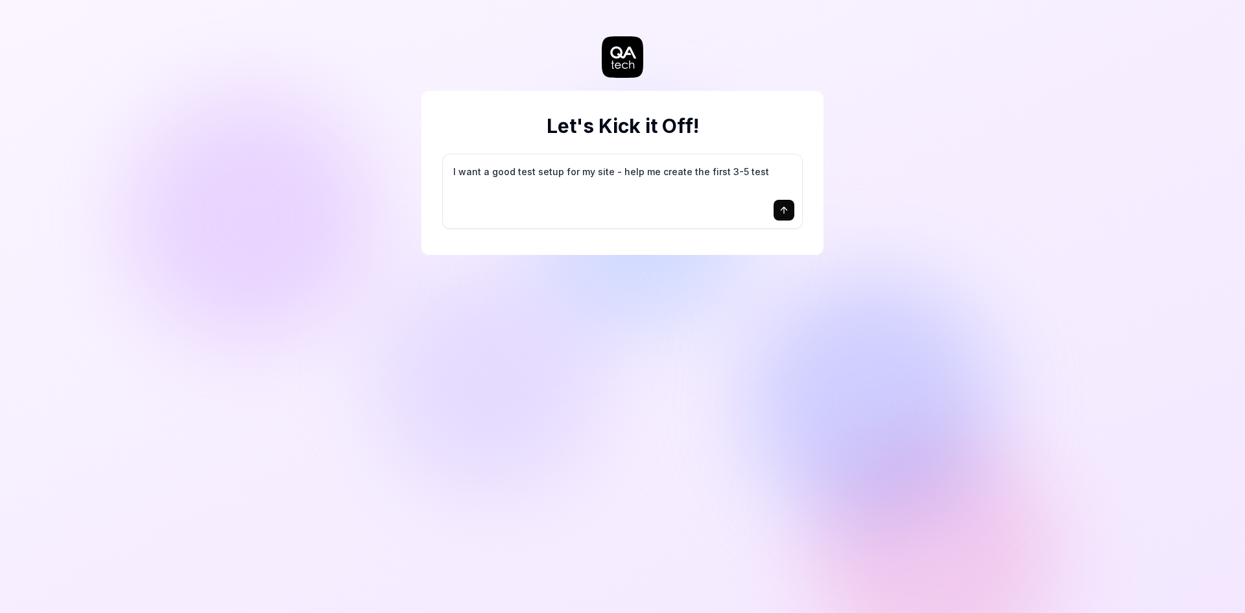
type textarea "I want a good test setup for my site - help me create the first 3-5 test"
type textarea "*"
type textarea "I want a good test setup for my site - help me create the first 3-5 test c"
type textarea "*"
type textarea "I want a good test setup for my site - help me create the first 3-5 test ca"
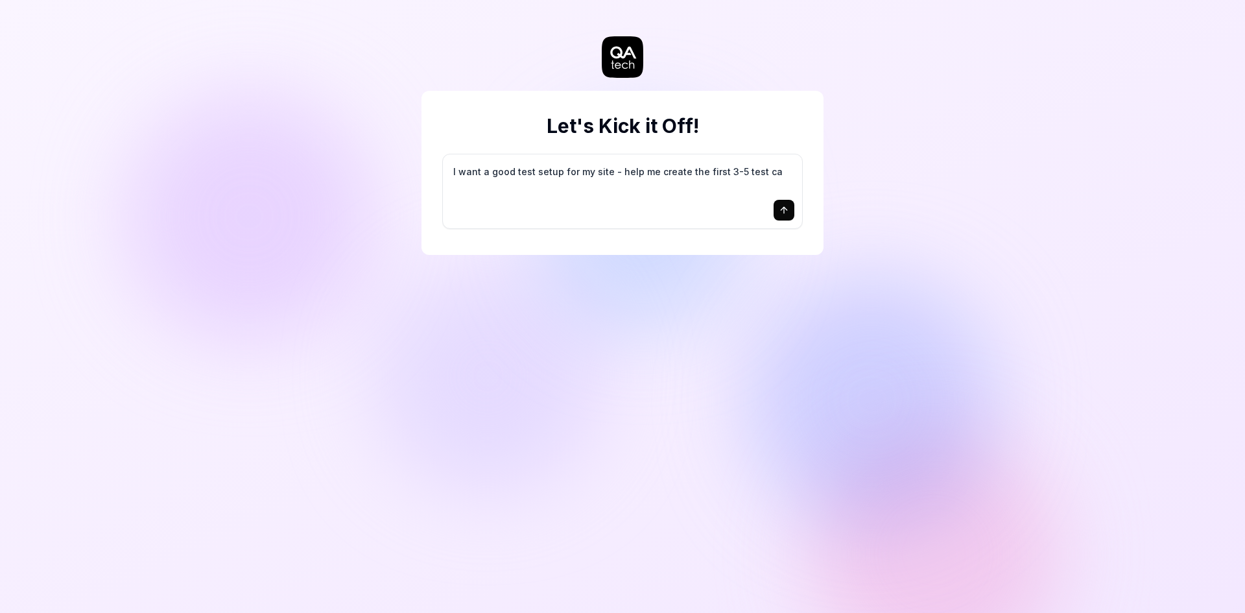
type textarea "*"
type textarea "I want a good test setup for my site - help me create the first 3-5 test cas"
type textarea "*"
type textarea "I want a good test setup for my site - help me create the first 3-5 test case"
type textarea "*"
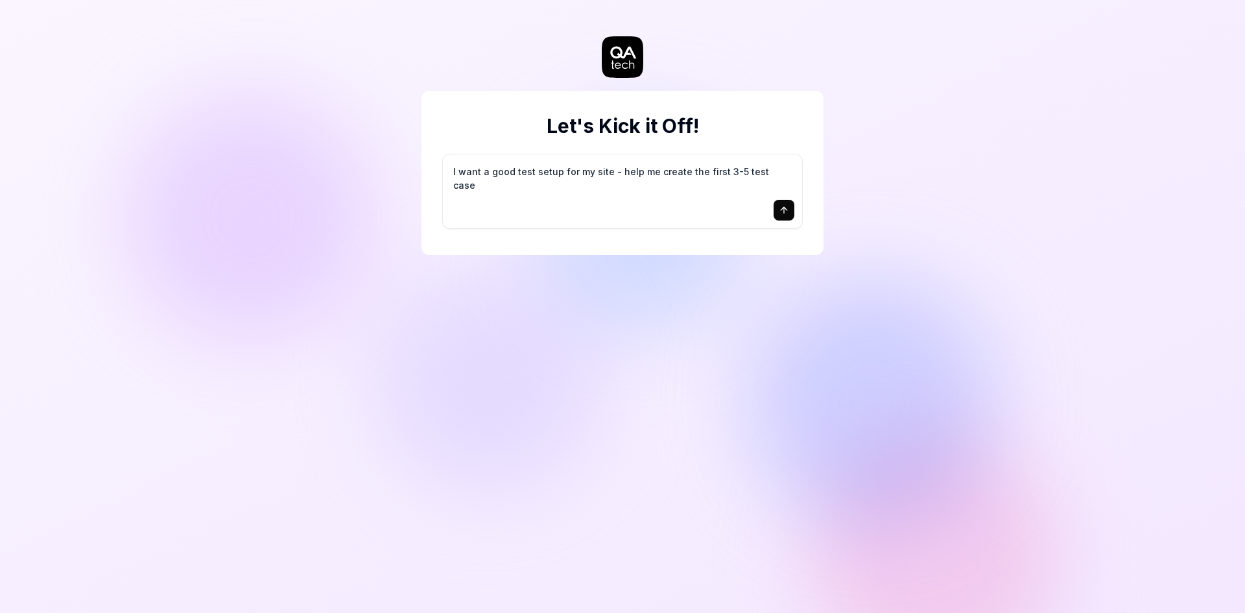
type textarea "I want a good test setup for my site - help me create the first 3-5 test cases"
click at [537, 169] on textarea "I want a good test setup for my site - help me create the first 3-5 test cases" at bounding box center [623, 178] width 344 height 32
click at [791, 203] on button "submit" at bounding box center [784, 210] width 21 height 21
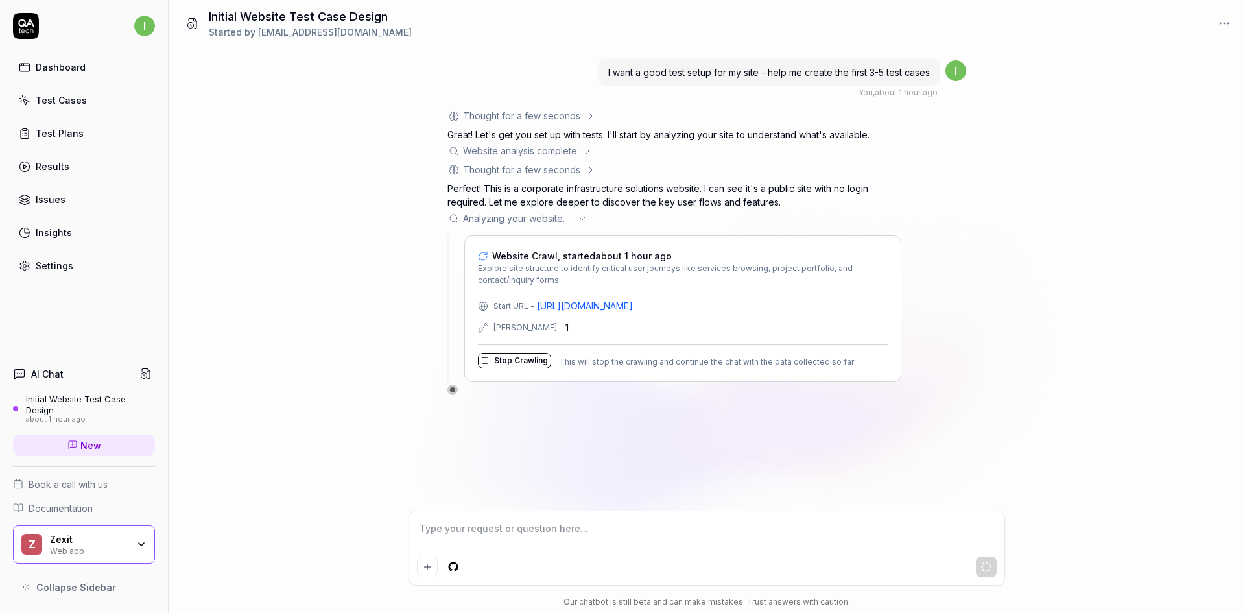
type textarea "*"
type textarea "1"
type textarea "*"
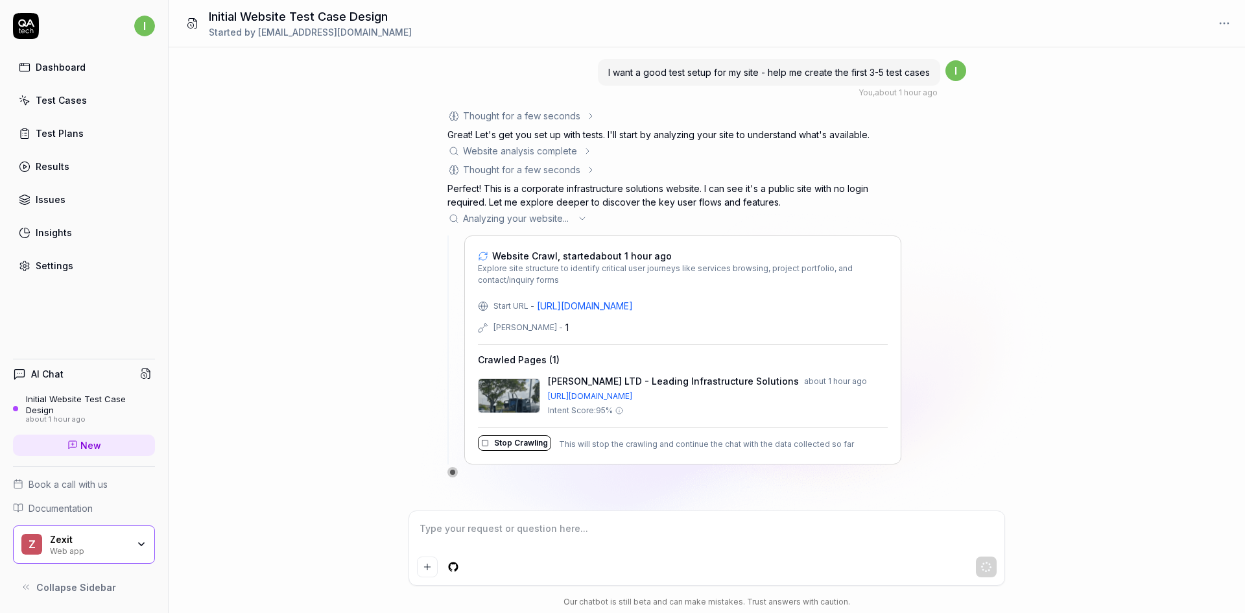
click at [145, 25] on html "i Dashboard Test Cases Test Plans Results Issues Insights Settings AI Chat Init…" at bounding box center [622, 306] width 1245 height 613
click at [64, 588] on span "Collapse Sidebar" at bounding box center [76, 587] width 80 height 14
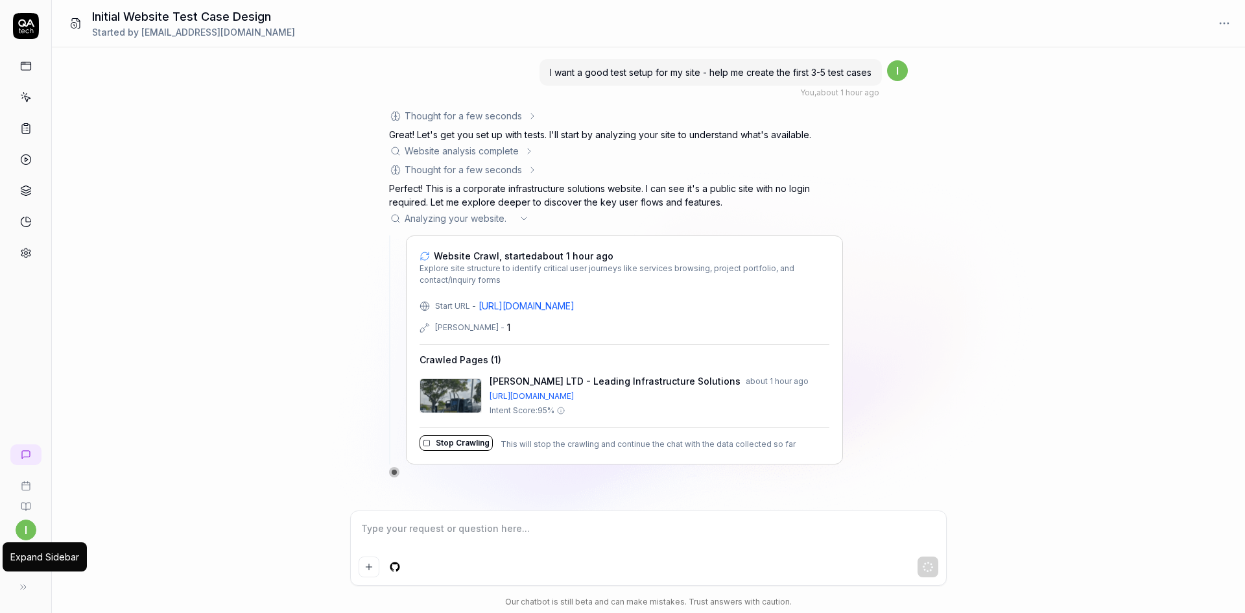
click at [30, 588] on button at bounding box center [23, 587] width 26 height 26
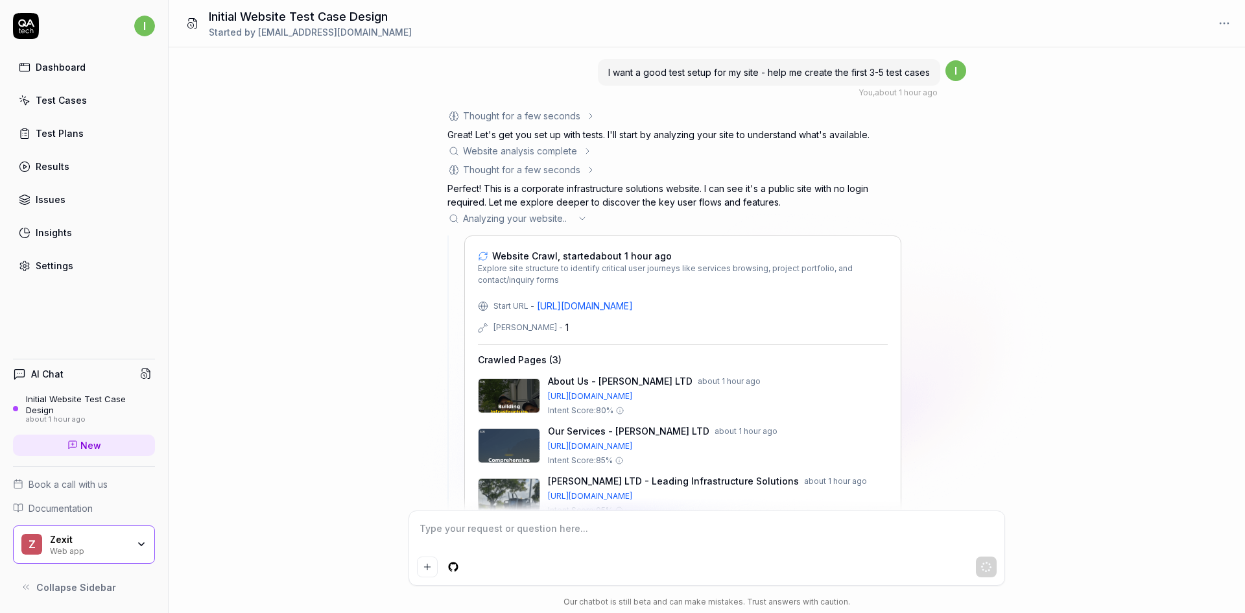
click at [29, 586] on icon at bounding box center [26, 587] width 10 height 10
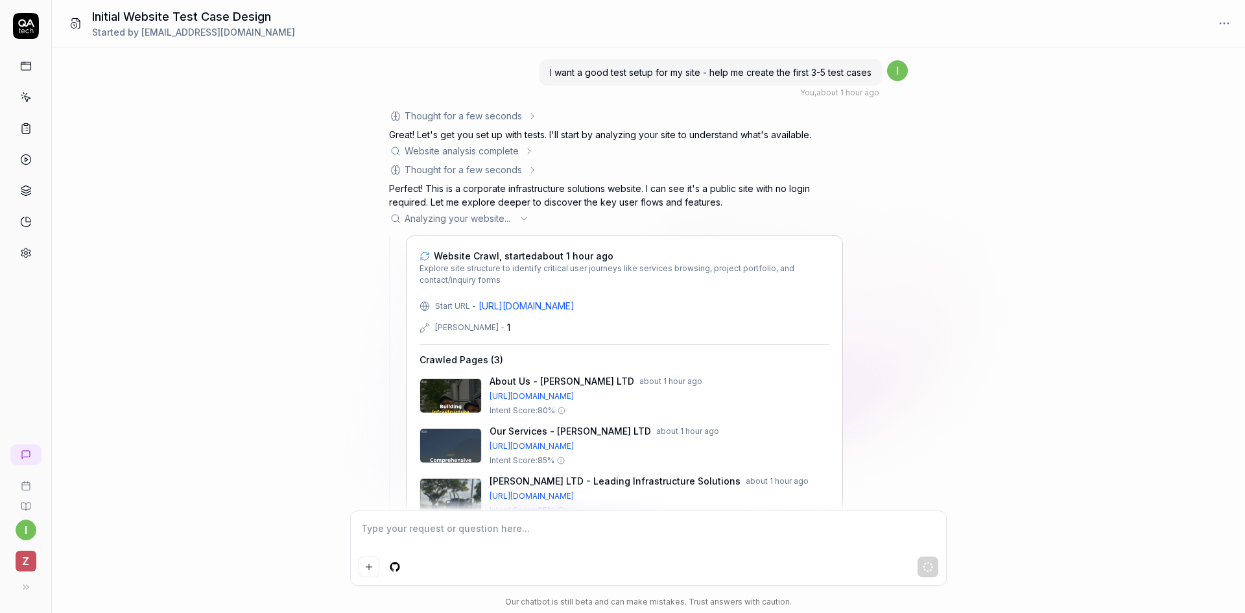
click at [29, 586] on button at bounding box center [26, 587] width 26 height 26
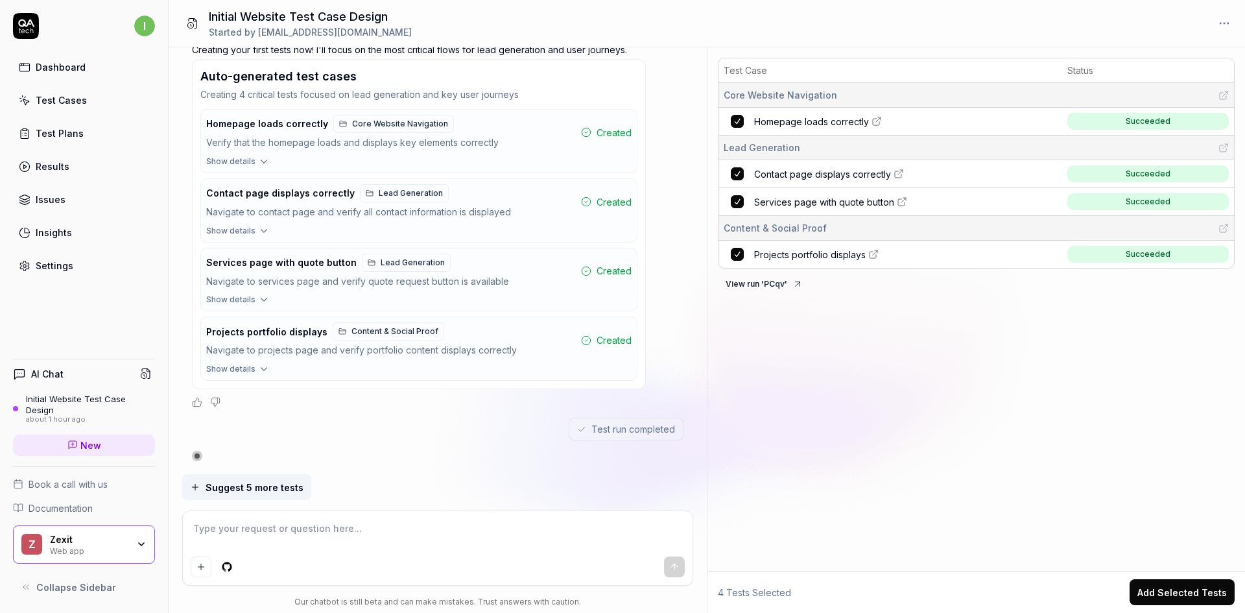
scroll to position [612, 0]
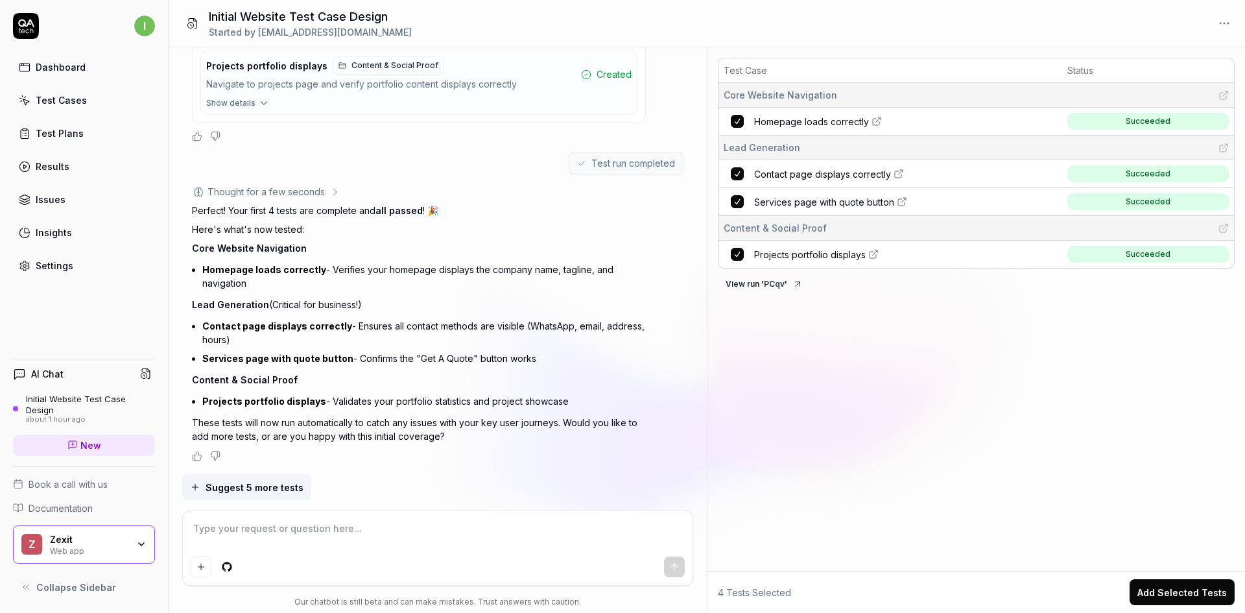
click at [283, 488] on span "Suggest 5 more tests" at bounding box center [255, 488] width 98 height 14
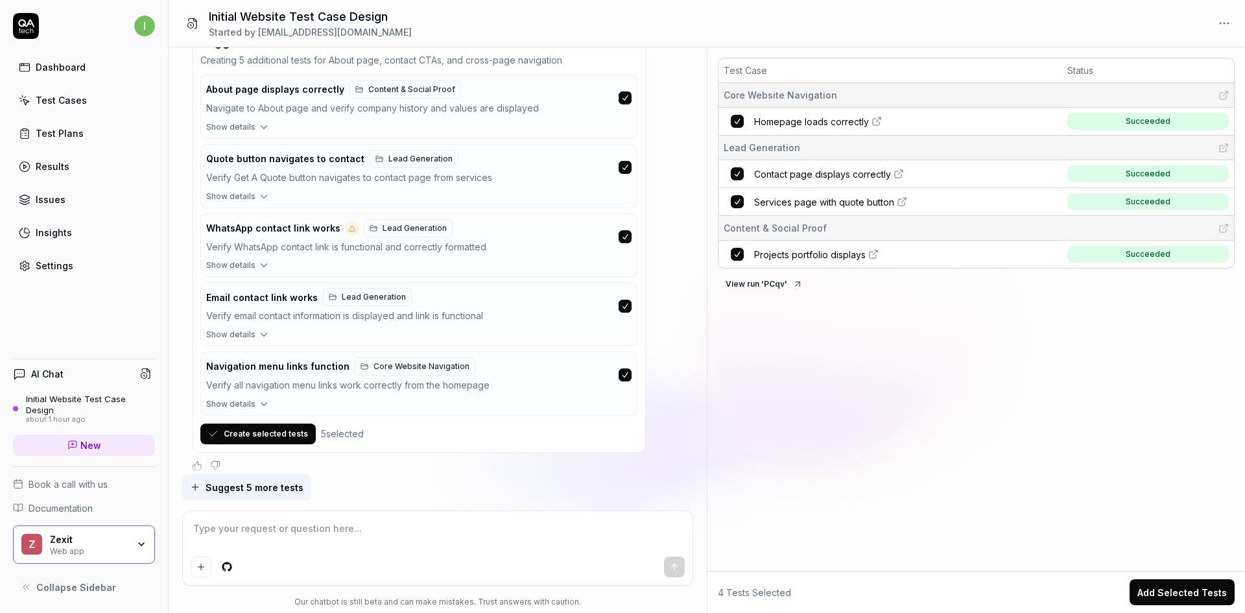
scroll to position [1214, 0]
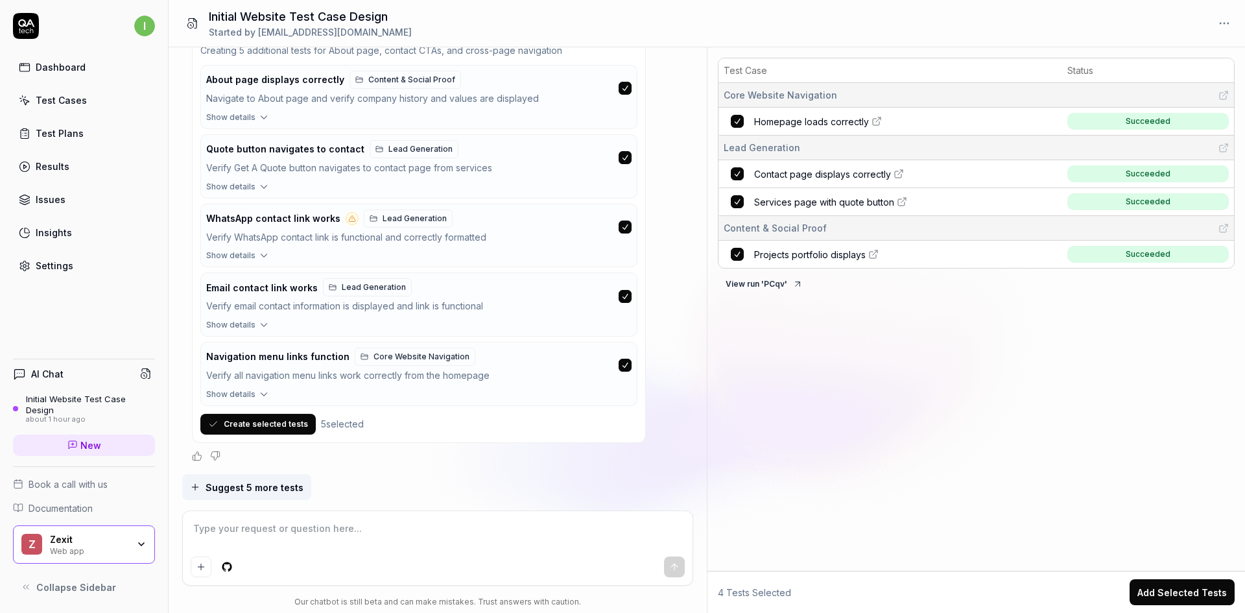
click at [286, 420] on button "Create selected tests" at bounding box center [257, 424] width 115 height 21
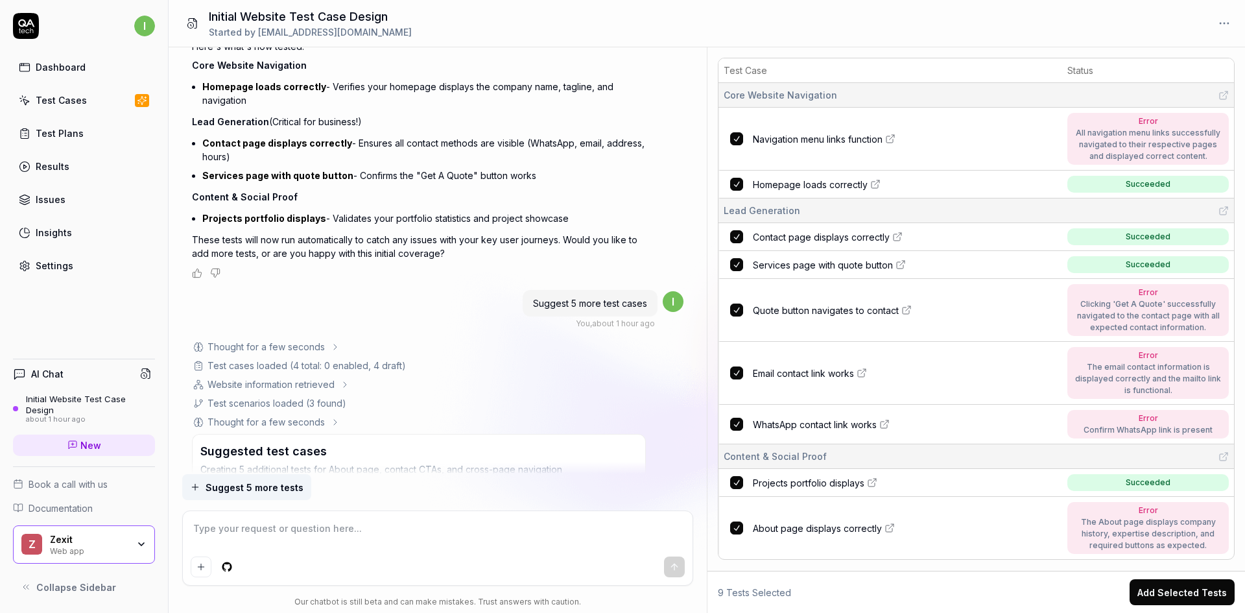
scroll to position [760, 0]
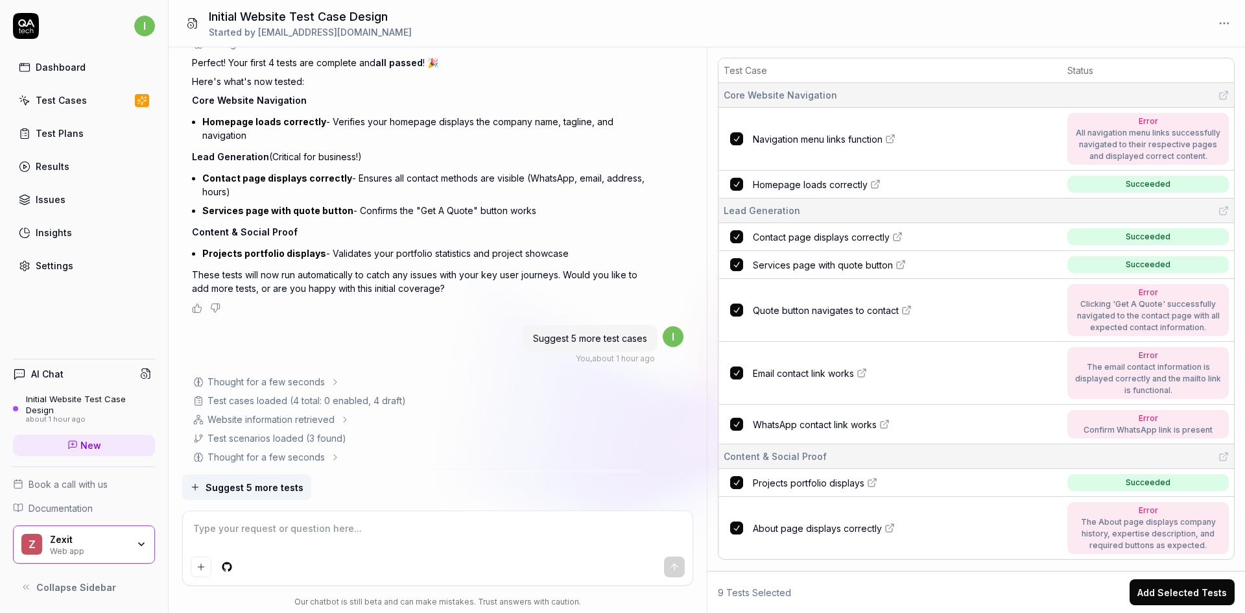
type textarea "*"
